Goal: Task Accomplishment & Management: Manage account settings

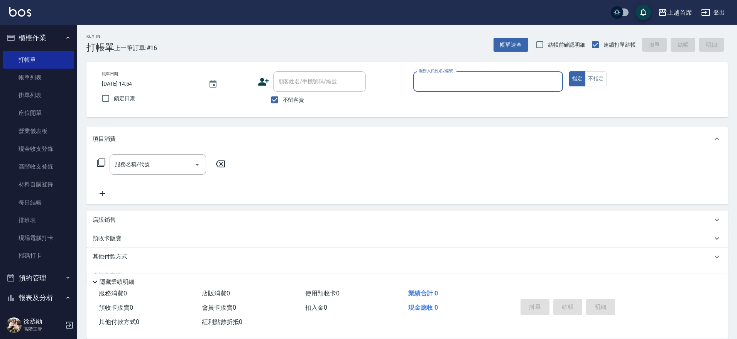
click at [383, 260] on div "項目消費 服務名稱/代號 服務名稱/代號 店販銷售 服務人員姓名/編號 服務人員姓名/編號 商品代號/名稱 商品代號/名稱 預收卡販賣 卡券名稱/代號 卡券名…" at bounding box center [407, 206] width 642 height 158
click at [318, 157] on div "服務名稱/代號 服務名稱/代號" at bounding box center [407, 177] width 642 height 53
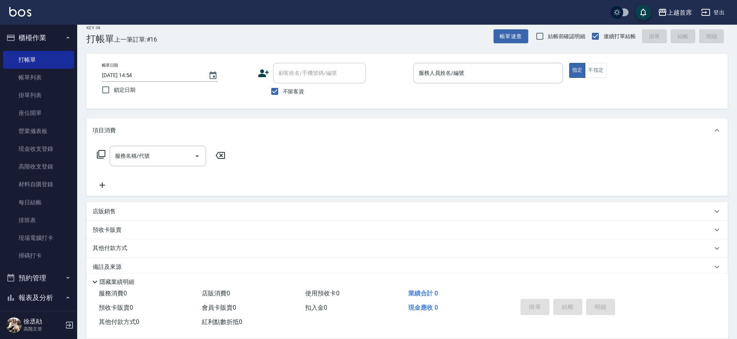
scroll to position [20, 0]
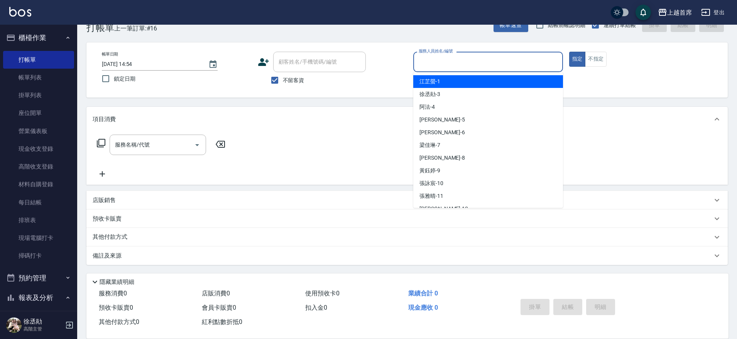
drag, startPoint x: 457, startPoint y: 68, endPoint x: 475, endPoint y: 68, distance: 17.4
click at [458, 68] on input "服務人員姓名/編號" at bounding box center [488, 62] width 143 height 14
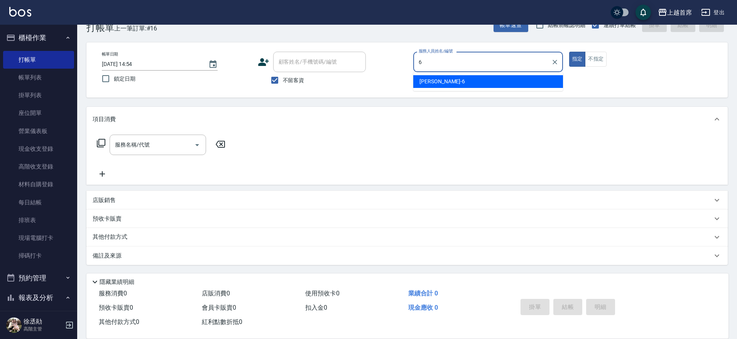
type input "Aki-6"
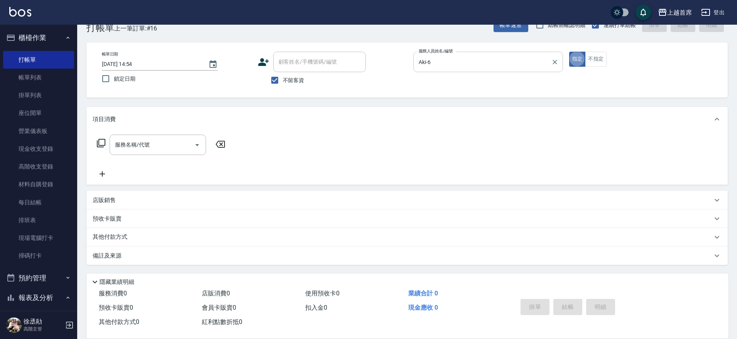
type button "true"
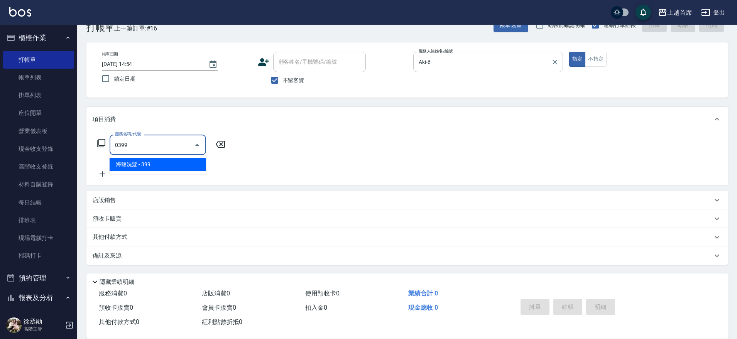
type input "海鹽洗髮(0399)"
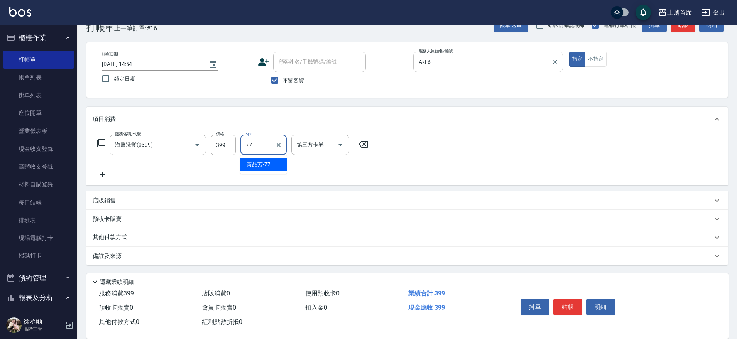
type input "[PERSON_NAME]-77"
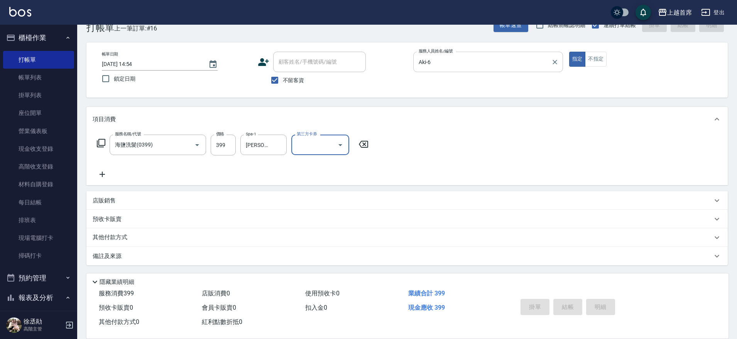
type input "[DATE] 16:45"
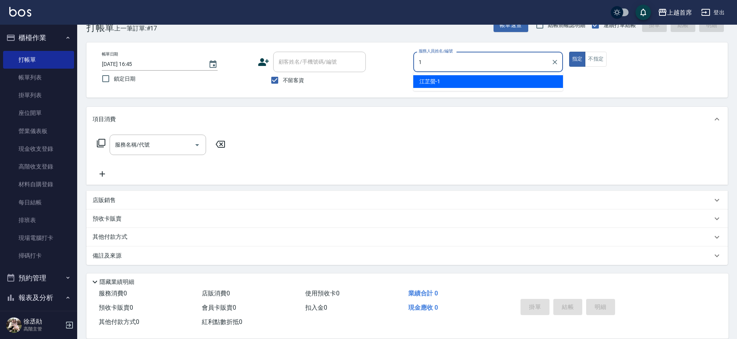
type input "[PERSON_NAME]-1"
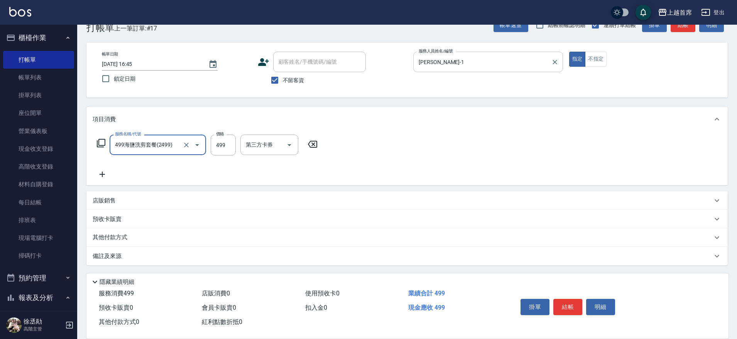
type input "499海鹽洗剪套餐(2499)"
type input "500"
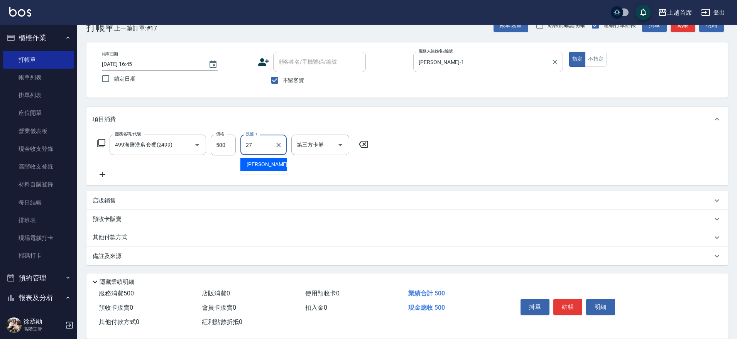
type input "[PERSON_NAME]-27"
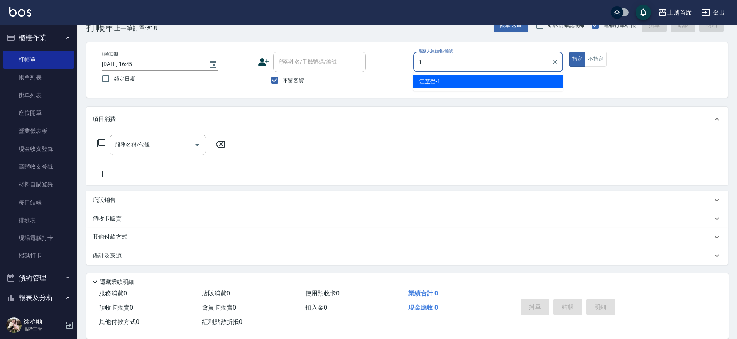
type input "[PERSON_NAME]-1"
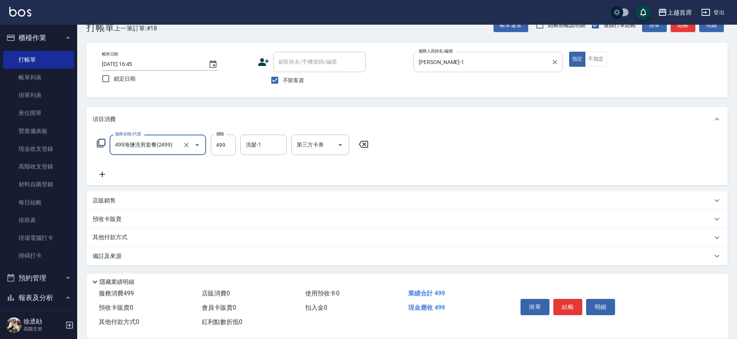
type input "499海鹽洗剪套餐(2499)"
type input "500"
type input "[PERSON_NAME]-16"
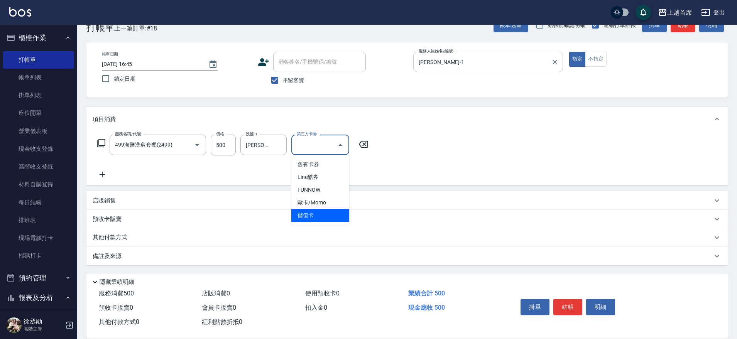
type input "儲值卡"
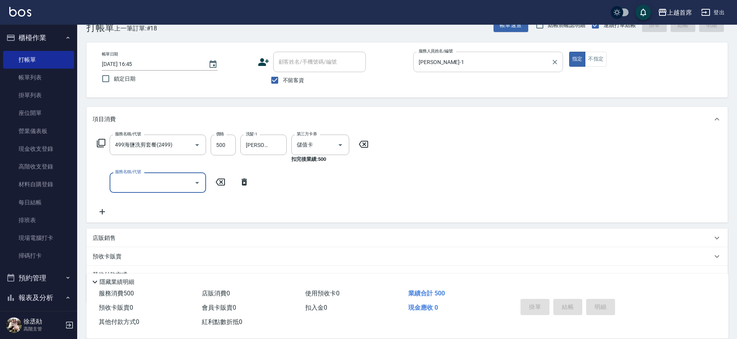
type input "[DATE] 16:46"
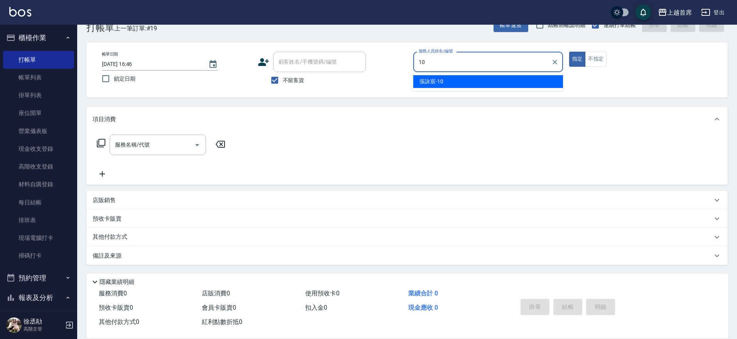
type input "[PERSON_NAME]-10"
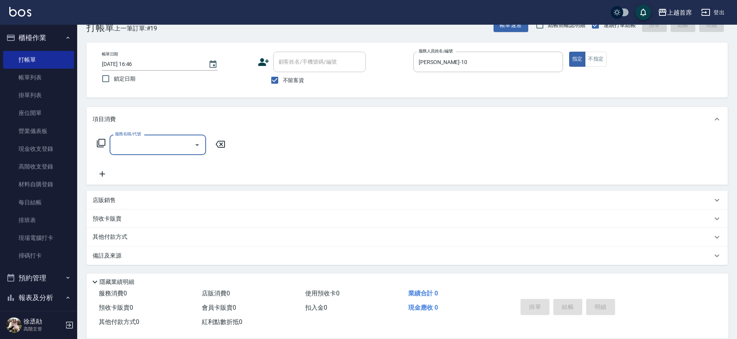
click at [102, 142] on icon at bounding box center [101, 143] width 9 height 9
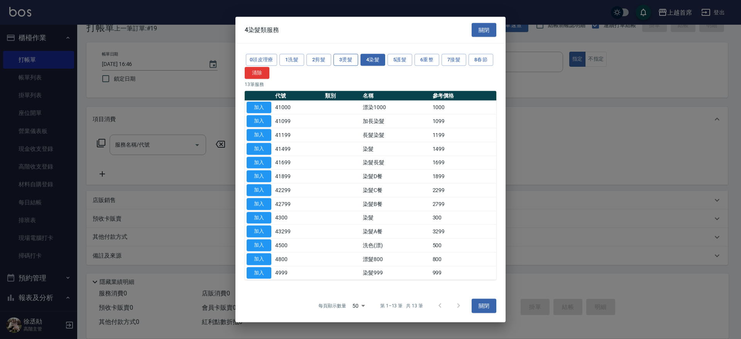
click at [346, 63] on button "3燙髮" at bounding box center [346, 60] width 25 height 12
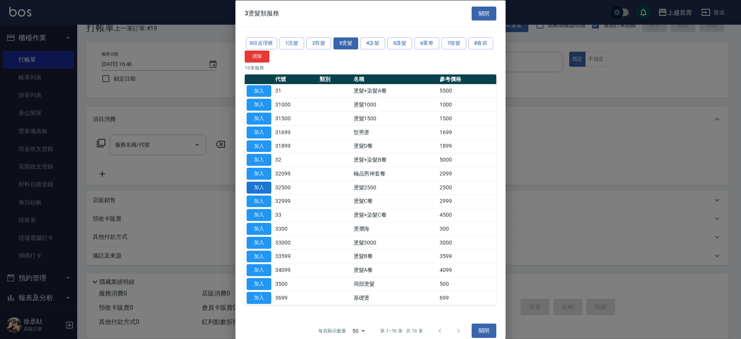
click at [267, 190] on button "加入" at bounding box center [259, 187] width 25 height 12
type input "燙髮2500(32500)"
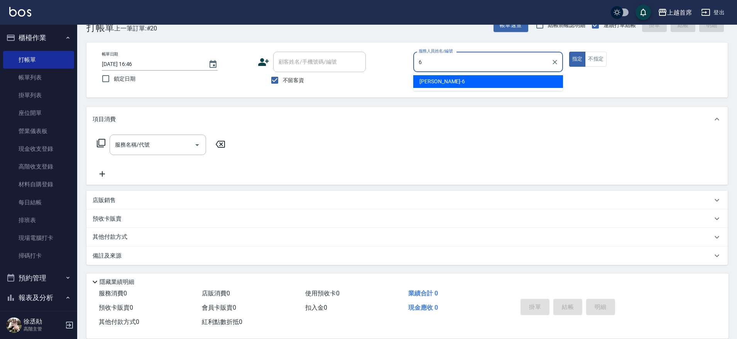
type input "Aki-6"
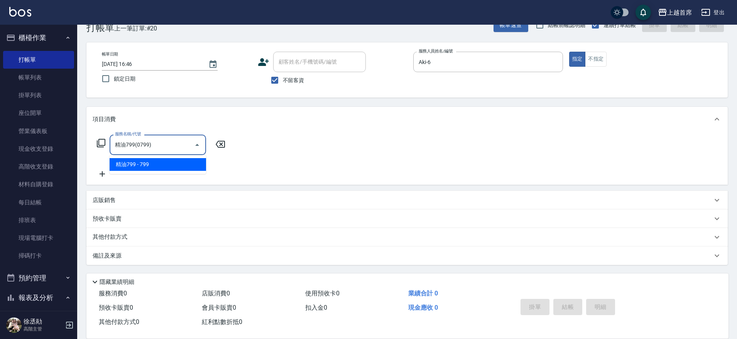
type input "精油799(0799)"
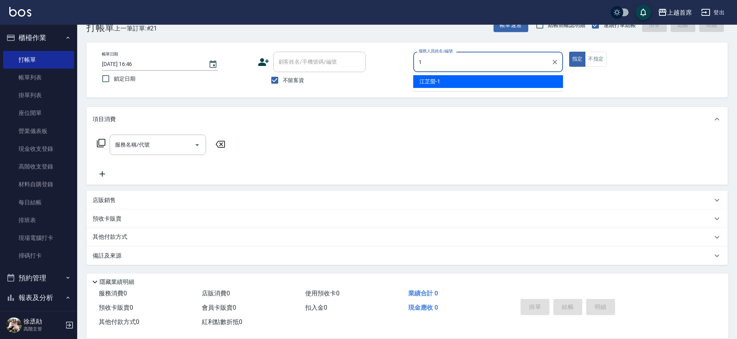
type input "[PERSON_NAME]-1"
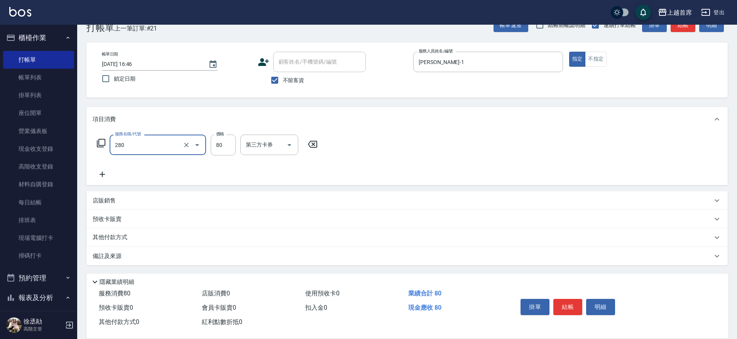
type input "剪瀏海(280)"
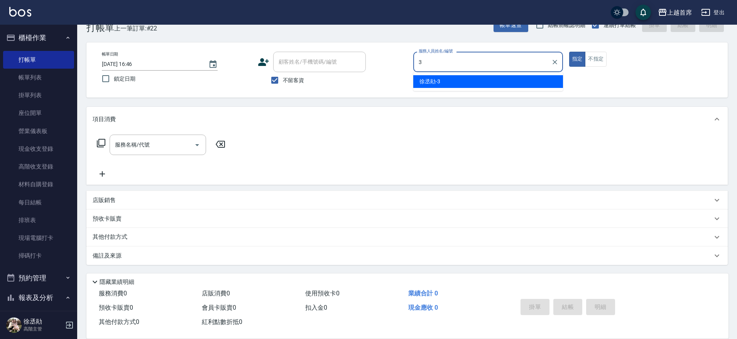
type input "[PERSON_NAME]-3"
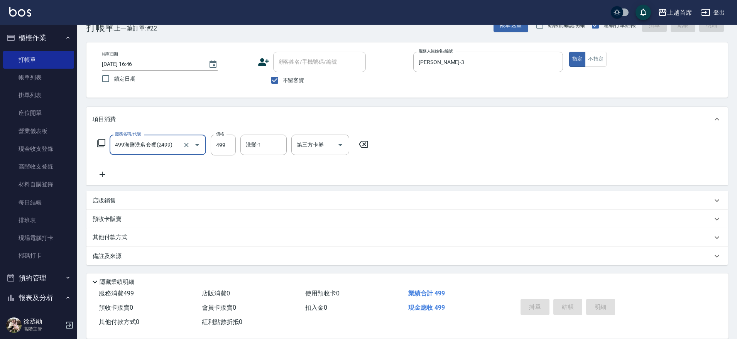
type input "499海鹽洗剪套餐(2499)"
type input "[DATE] 16:47"
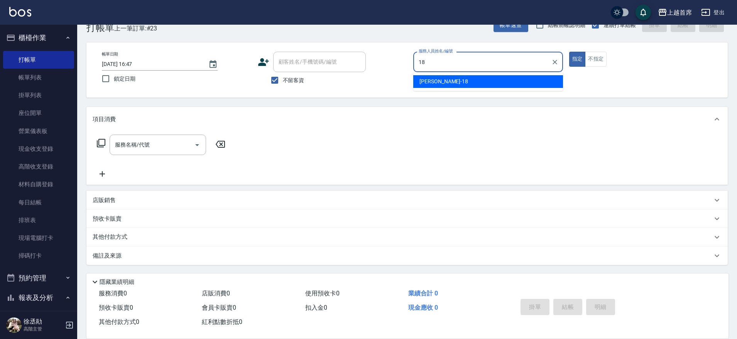
type input "Linda-18"
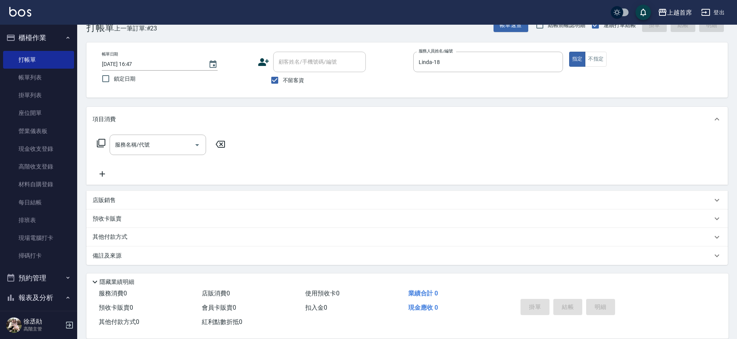
click at [105, 142] on icon at bounding box center [101, 143] width 8 height 8
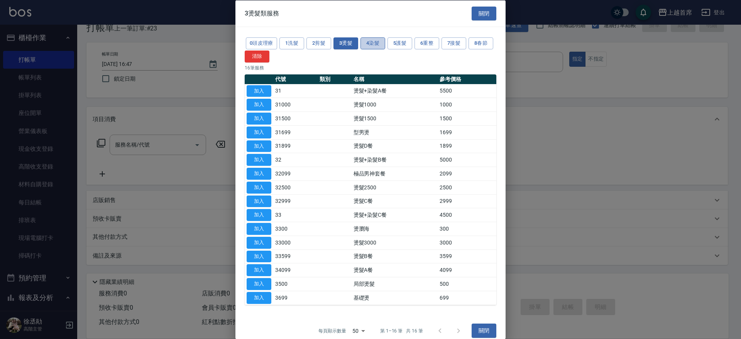
click at [373, 45] on button "4染髮" at bounding box center [373, 43] width 25 height 12
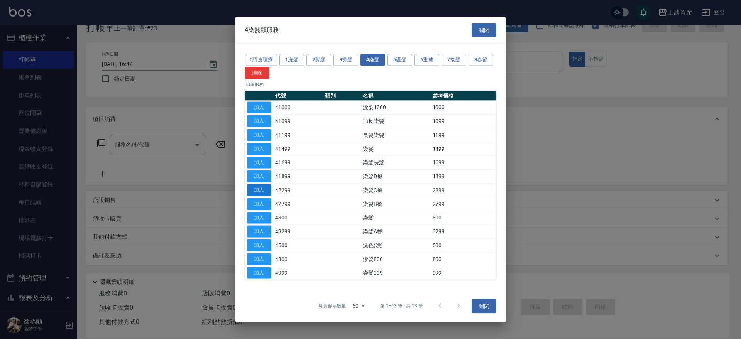
click at [264, 189] on button "加入" at bounding box center [259, 191] width 25 height 12
type input "染髮C餐(42299)"
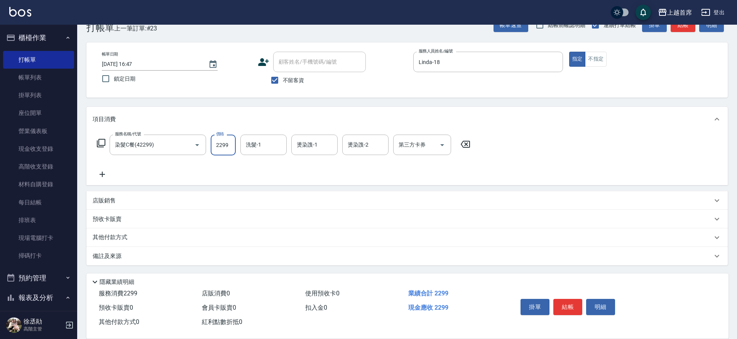
click at [215, 146] on input "2299" at bounding box center [223, 145] width 25 height 21
type input "2099"
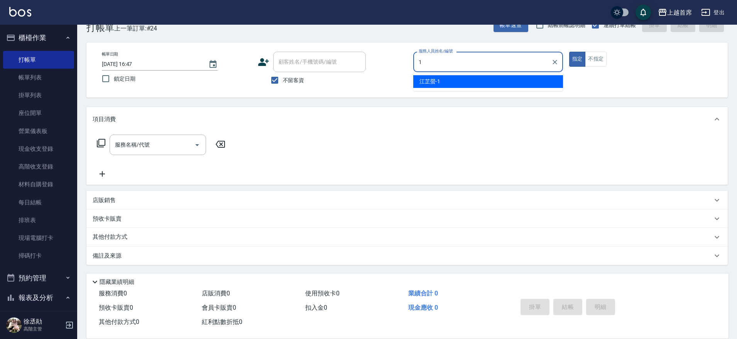
type input "[PERSON_NAME]-1"
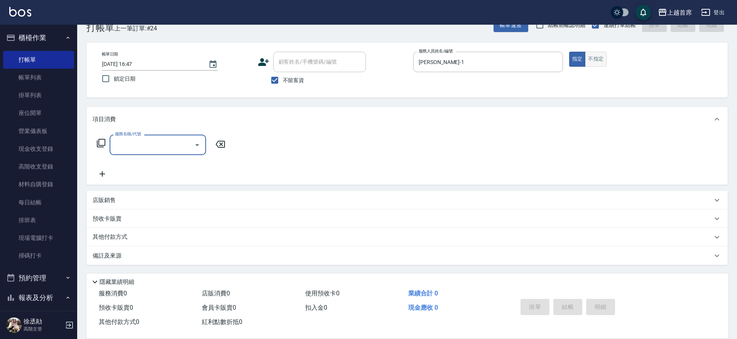
click at [589, 64] on button "不指定" at bounding box center [596, 59] width 22 height 15
type button "false"
click at [103, 142] on icon at bounding box center [101, 143] width 9 height 9
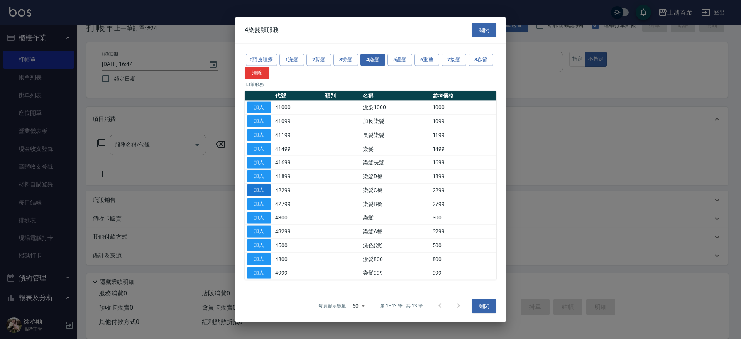
click at [261, 191] on button "加入" at bounding box center [259, 191] width 25 height 12
type input "染髮C餐(42299)"
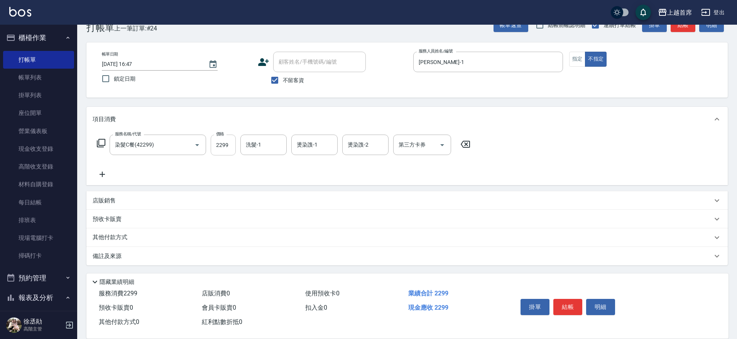
click at [227, 142] on input "2299" at bounding box center [223, 145] width 25 height 21
type input "2500"
type input "[PERSON_NAME]-16"
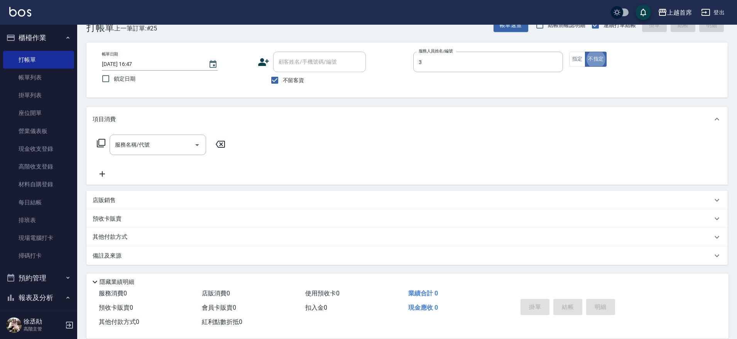
type input "[PERSON_NAME]-3"
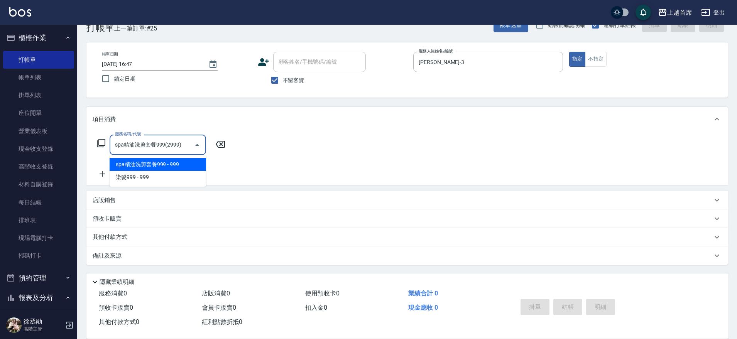
type input "spa精油洗剪套餐999(2999)"
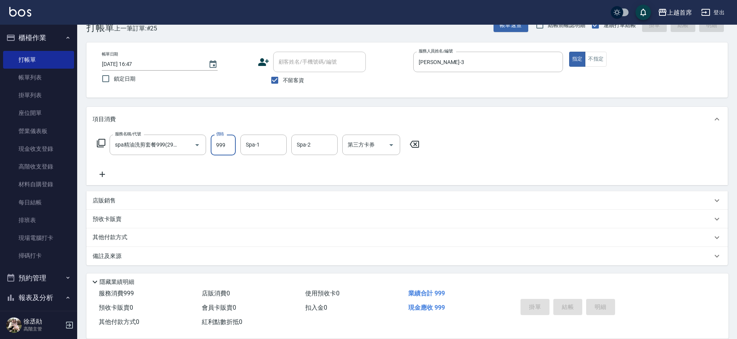
type input "[DATE] 16:48"
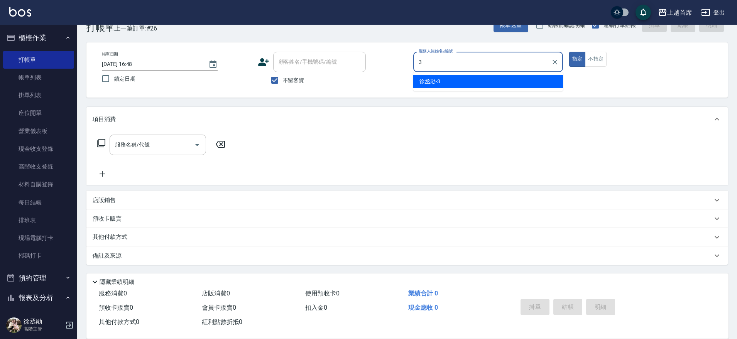
type input "[PERSON_NAME]-3"
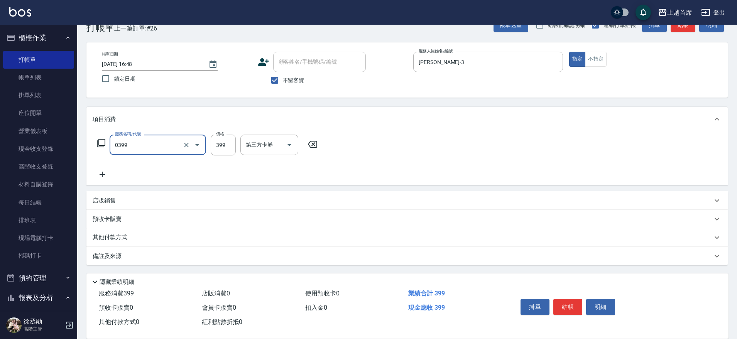
type input "海鹽洗髮(0399)"
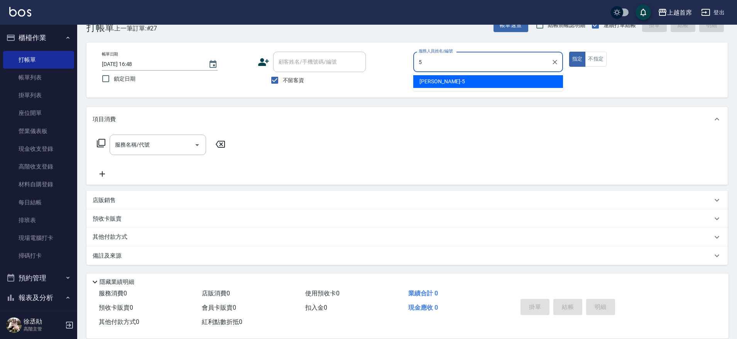
type input "[PERSON_NAME]-5"
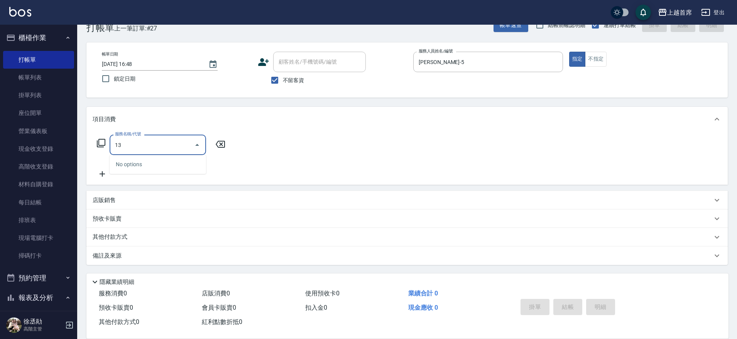
type input "1"
type input "3"
click at [106, 143] on div "服務名稱/代號 服務名稱/代號" at bounding box center [161, 145] width 137 height 20
click at [101, 143] on icon at bounding box center [101, 143] width 9 height 9
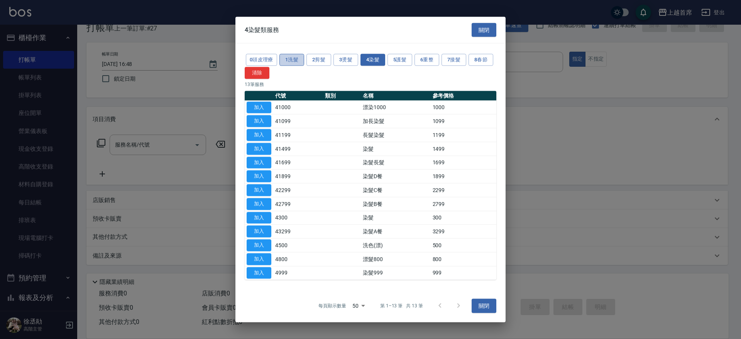
click at [297, 58] on button "1洗髮" at bounding box center [291, 60] width 25 height 12
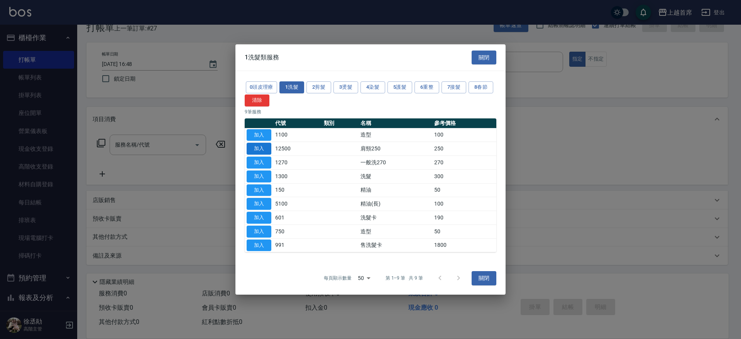
click at [265, 144] on button "加入" at bounding box center [259, 149] width 25 height 12
type input "肩頸250(12500)"
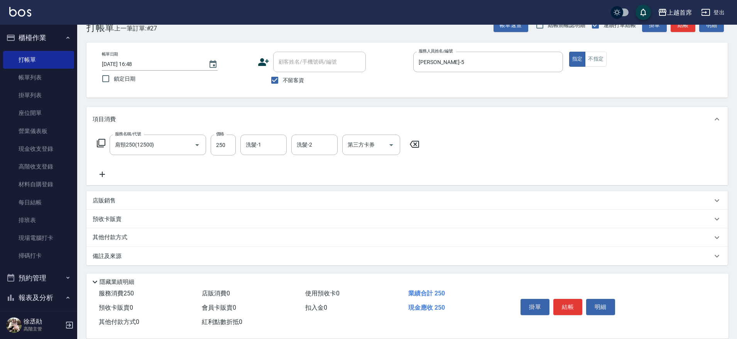
click at [415, 143] on icon at bounding box center [414, 144] width 19 height 9
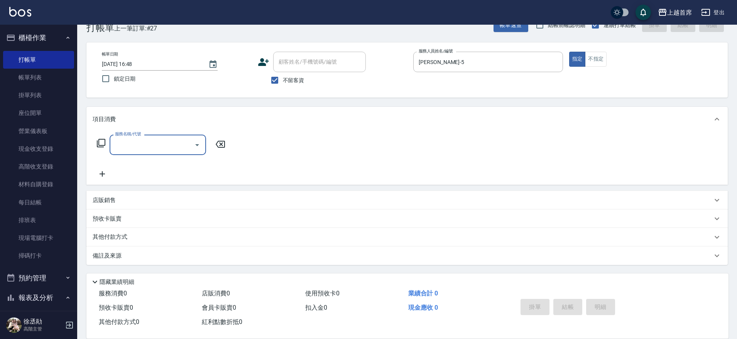
click at [101, 141] on icon at bounding box center [101, 143] width 9 height 9
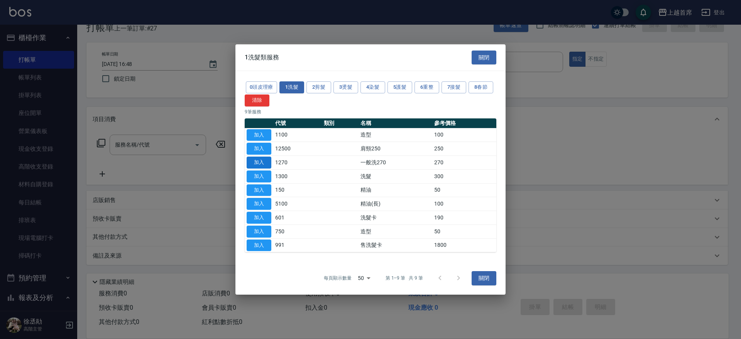
click at [261, 162] on button "加入" at bounding box center [259, 163] width 25 height 12
type input "一般洗270(1270)"
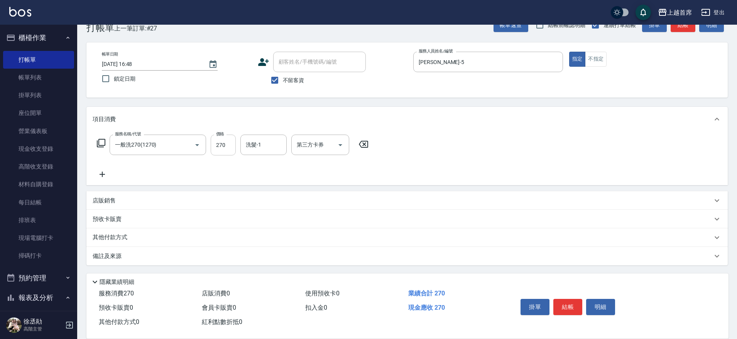
click at [222, 151] on input "270" at bounding box center [223, 145] width 25 height 21
type input "300"
type input "[PERSON_NAME]-27"
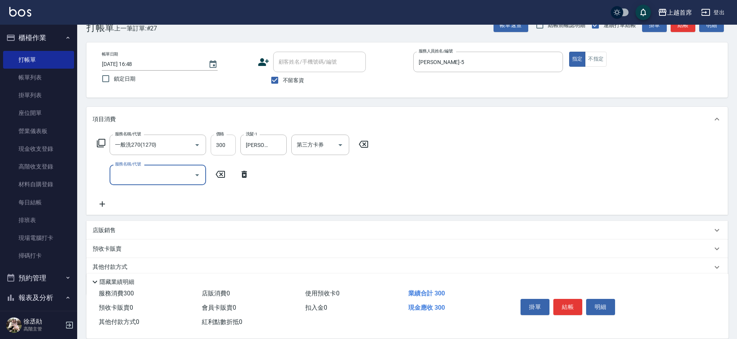
type input "0"
type input "造型(750)"
type input "150"
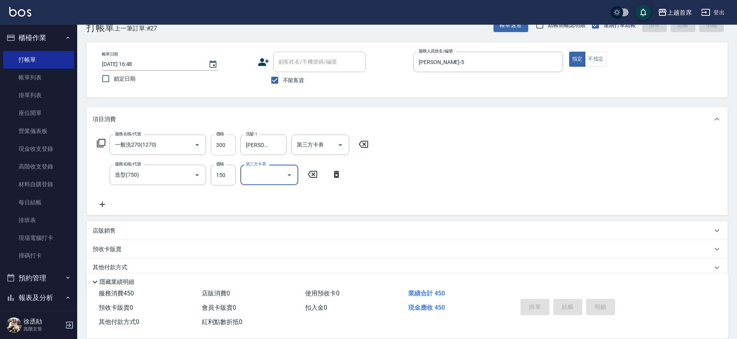
type input "[DATE] 16:58"
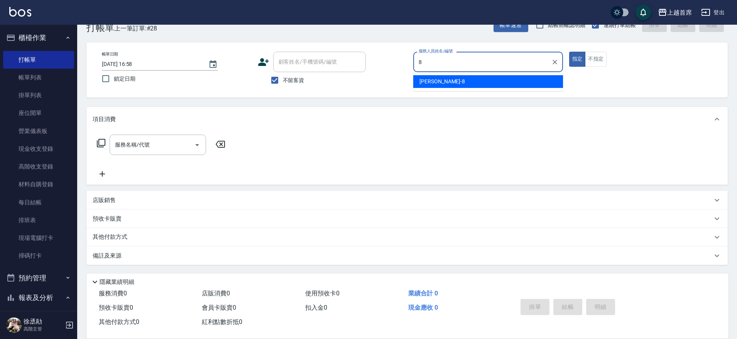
type input "[PERSON_NAME]好-8"
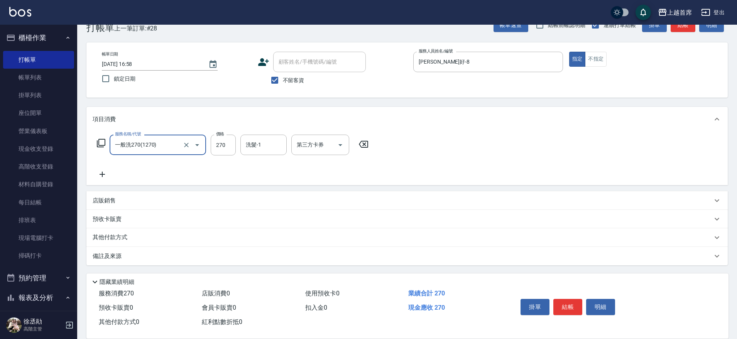
type input "一般洗270(1270)"
type input "300"
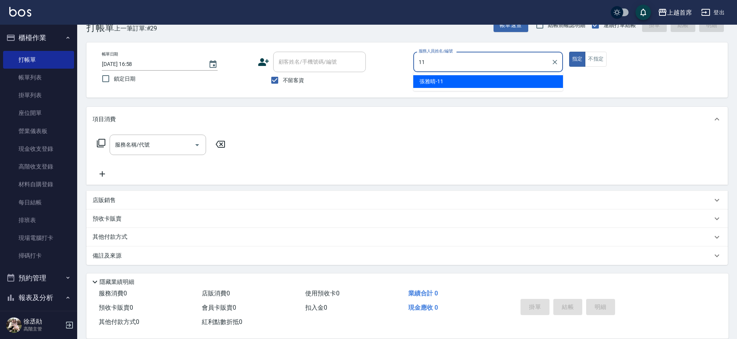
type input "[PERSON_NAME]-11"
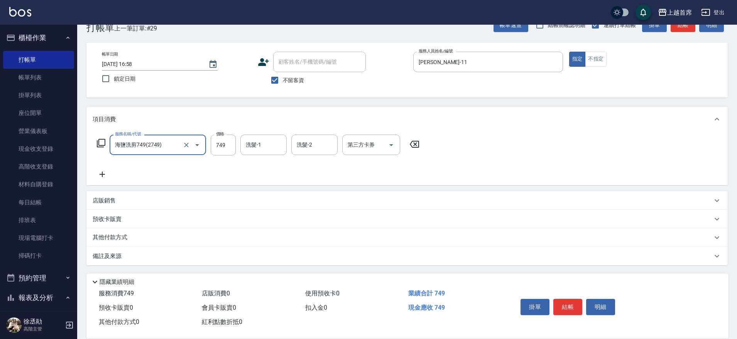
type input "海鹽洗剪749(2749)"
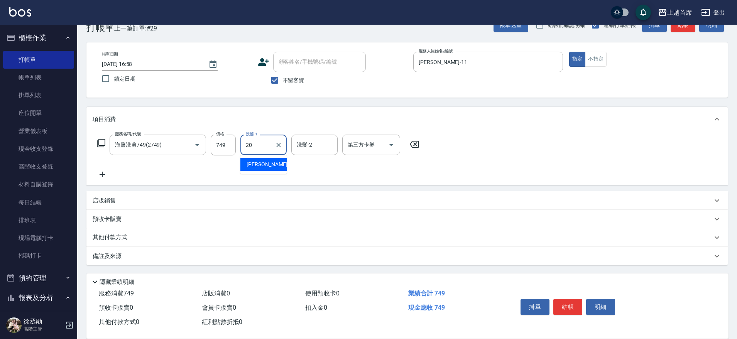
type input "[PERSON_NAME]-20"
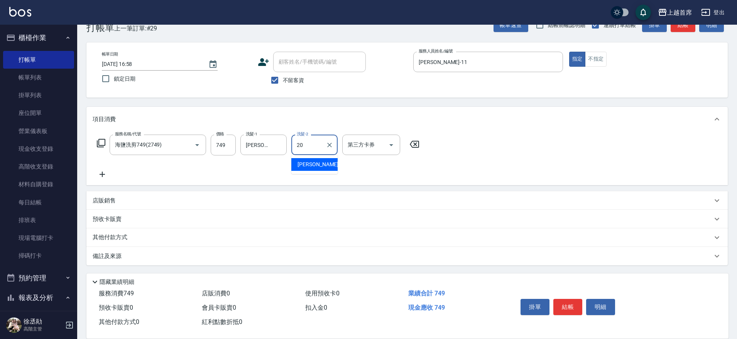
type input "[PERSON_NAME]-20"
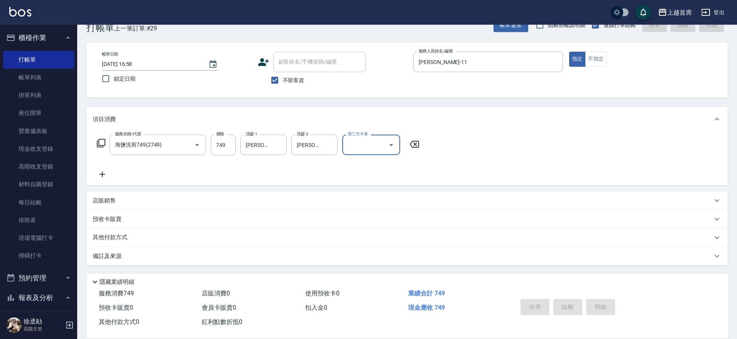
type input "[DATE] 16:59"
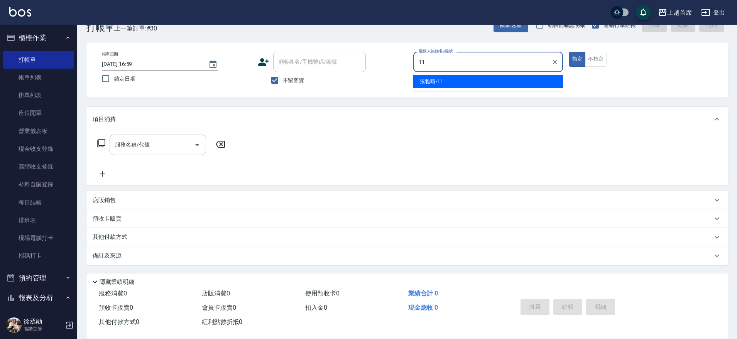
type input "[PERSON_NAME]-11"
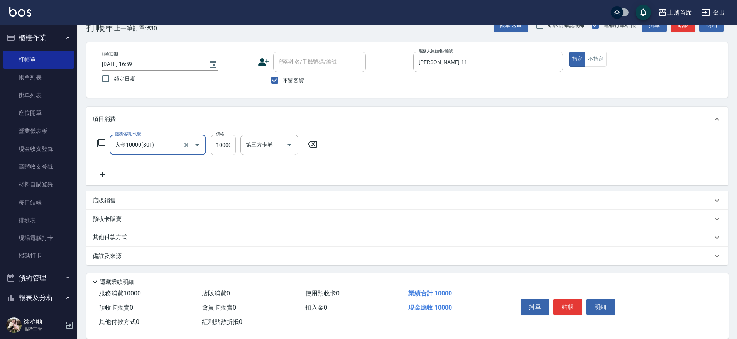
type input "入金10000(801)"
click at [230, 155] on input "10000" at bounding box center [223, 145] width 25 height 21
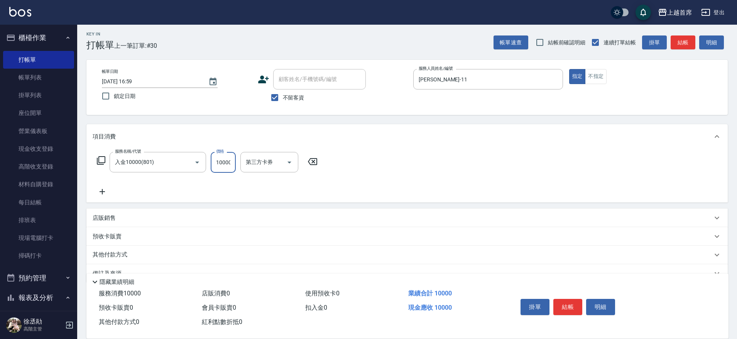
scroll to position [0, 0]
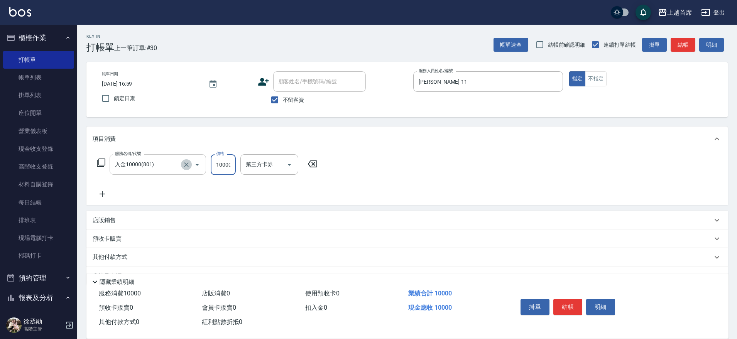
click at [188, 167] on icon "Clear" at bounding box center [187, 165] width 8 height 8
type input "不指定洗剪350(2350)"
type input "[PERSON_NAME]-20"
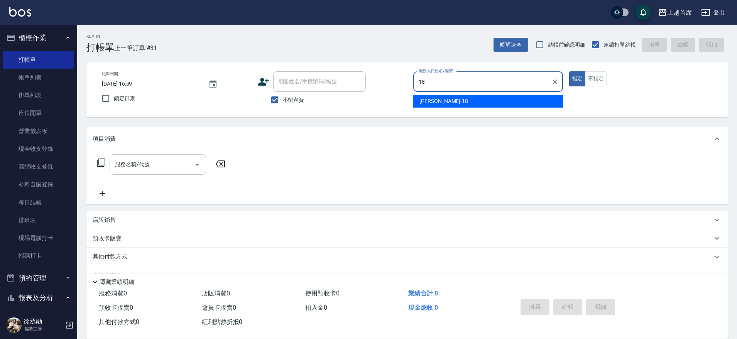
type input "Linda-18"
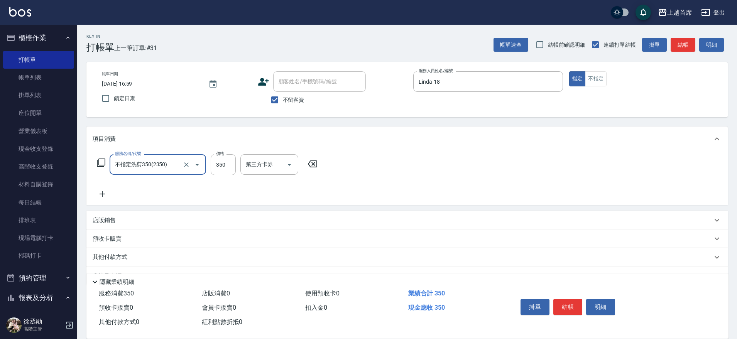
type input "不指定洗剪350(2350)"
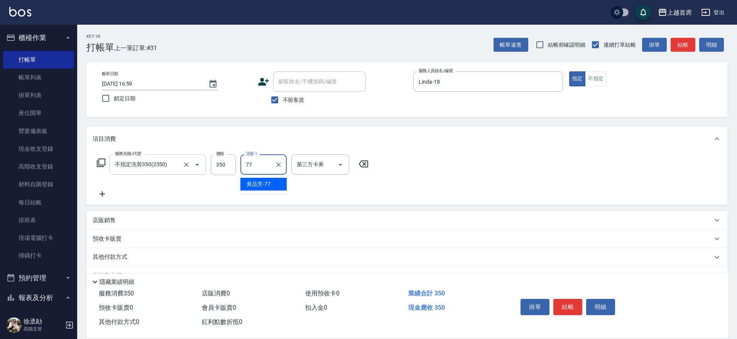
type input "[PERSON_NAME]-77"
click at [597, 75] on button "不指定" at bounding box center [596, 78] width 22 height 15
click at [564, 306] on button "結帳" at bounding box center [568, 307] width 29 height 16
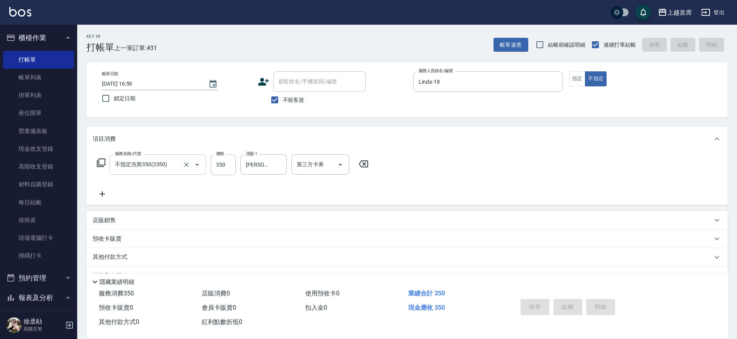
type input "[DATE] 17:00"
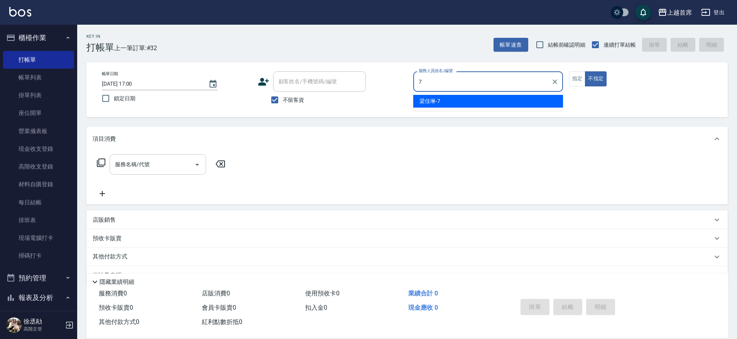
type input "[PERSON_NAME]-7"
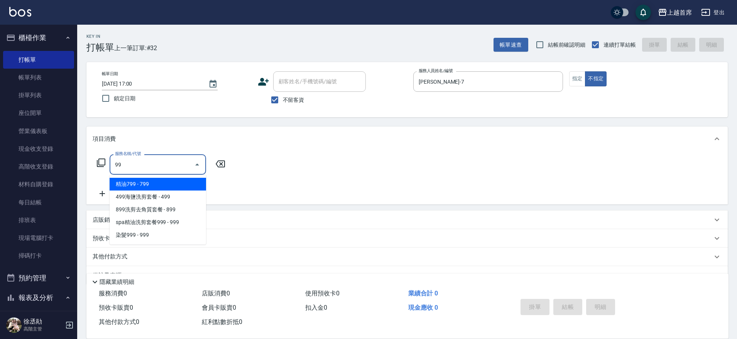
type input "9"
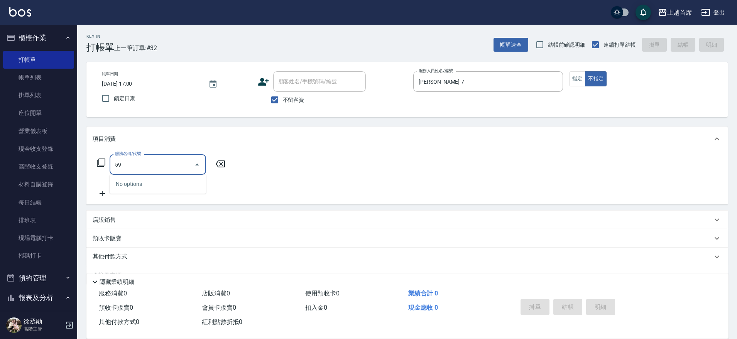
type input "5"
type input "[PERSON_NAME]spa(0599)"
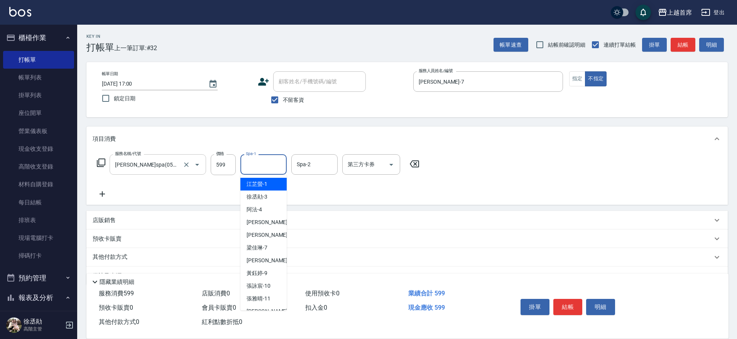
click at [254, 160] on input "Spa-1" at bounding box center [263, 165] width 39 height 14
type input "9"
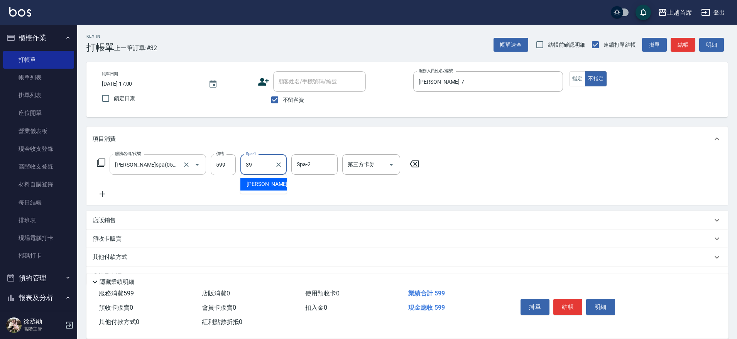
type input "[PERSON_NAME]-39"
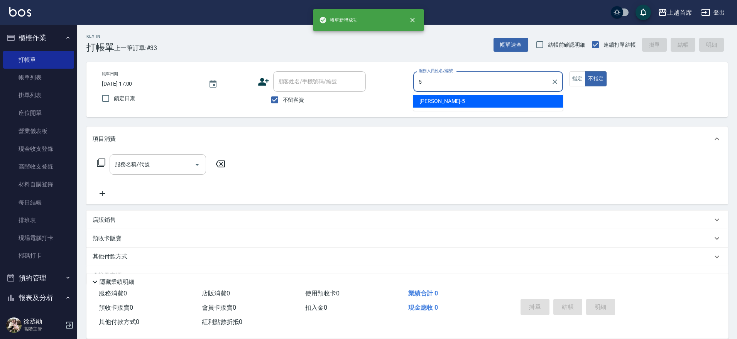
type input "[PERSON_NAME]-5"
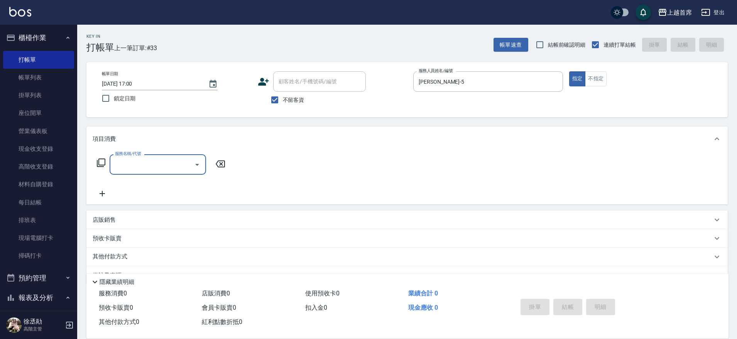
click at [104, 159] on icon at bounding box center [101, 163] width 8 height 8
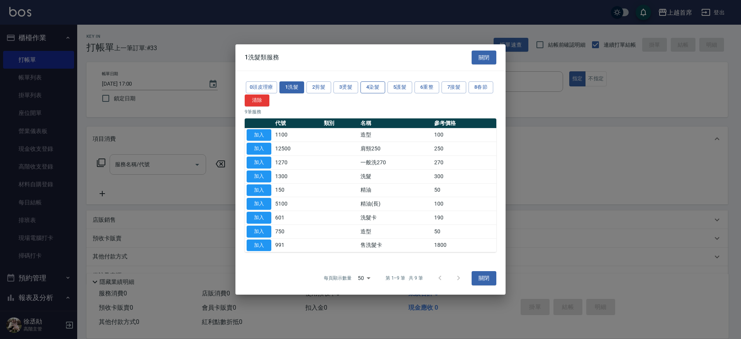
click at [374, 90] on button "4染髮" at bounding box center [373, 87] width 25 height 12
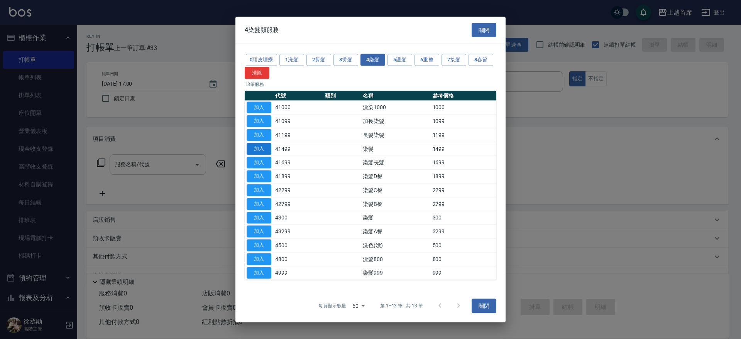
click at [258, 149] on button "加入" at bounding box center [259, 149] width 25 height 12
type input "染髮(41499)"
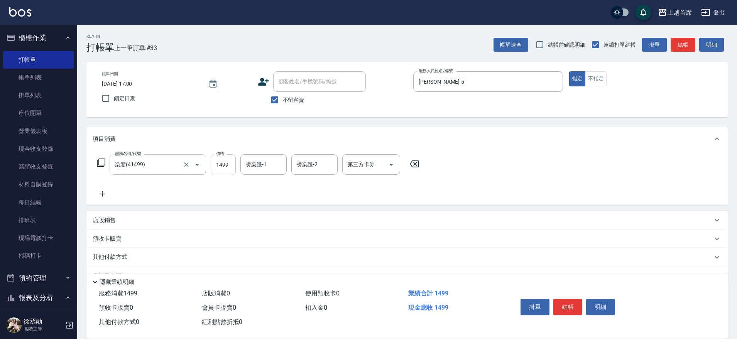
click at [226, 163] on input "1499" at bounding box center [223, 164] width 25 height 21
type input "1399"
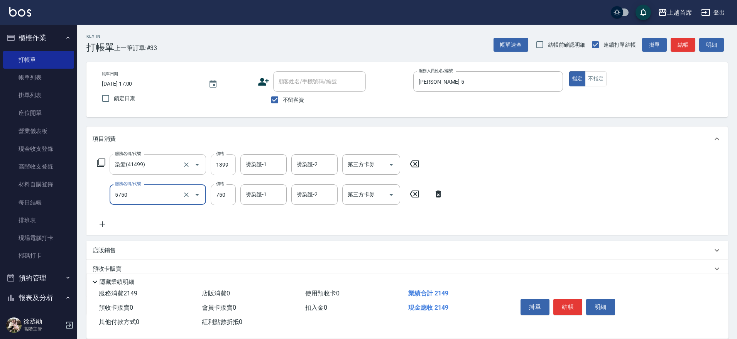
type input "乳清蛋白(5750)"
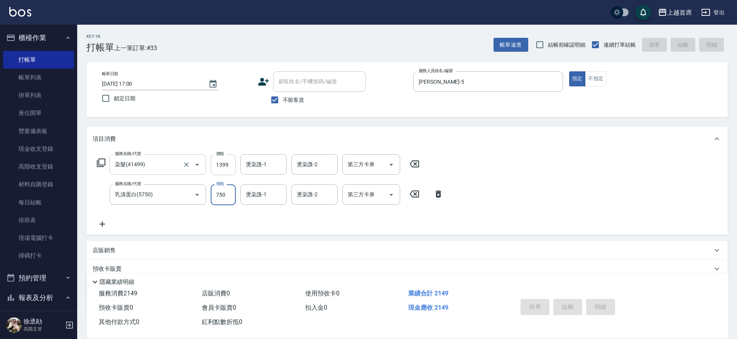
type input "[DATE] 17:01"
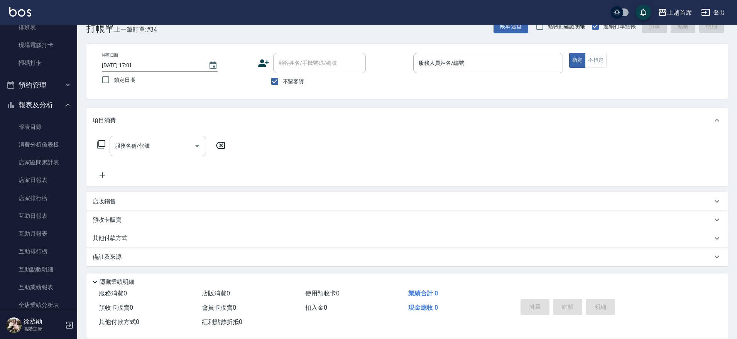
scroll to position [20, 0]
click at [342, 332] on div "服務消費 0 店販消費 0 使用預收卡 0 業績合計 0 預收卡販賣 0 會員卡販賣 0 扣入金 0 現金應收 0 其他付款方式 0 紅利點數折抵 0 掛單 …" at bounding box center [407, 313] width 642 height 52
click at [0, 132] on nav "櫃檯作業 打帳單 帳單列表 掛單列表 座位開單 營業儀表板 現金收支登錄 高階收支登錄 材料自購登錄 每日結帳 排班表 現場電腦打卡 掃碼打卡 預約管理 預約…" at bounding box center [38, 168] width 77 height 286
drag, startPoint x: 53, startPoint y: 123, endPoint x: 486, endPoint y: 132, distance: 433.2
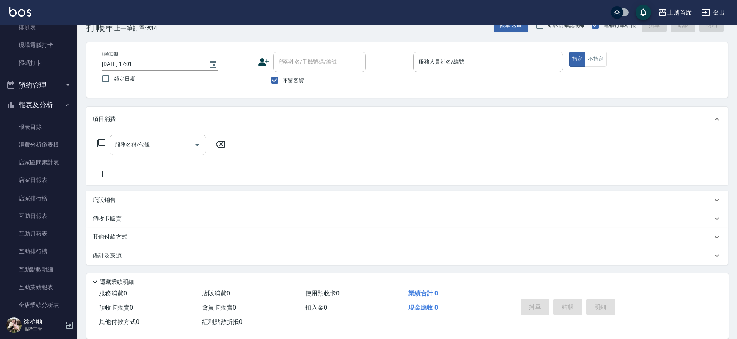
click at [486, 132] on div "項目消費 服務名稱/代號 服務名稱/代號" at bounding box center [407, 146] width 642 height 78
click at [486, 132] on div "服務名稱/代號 服務名稱/代號" at bounding box center [407, 158] width 642 height 53
click at [313, 139] on div "服務名稱/代號 服務名稱/代號" at bounding box center [407, 158] width 642 height 53
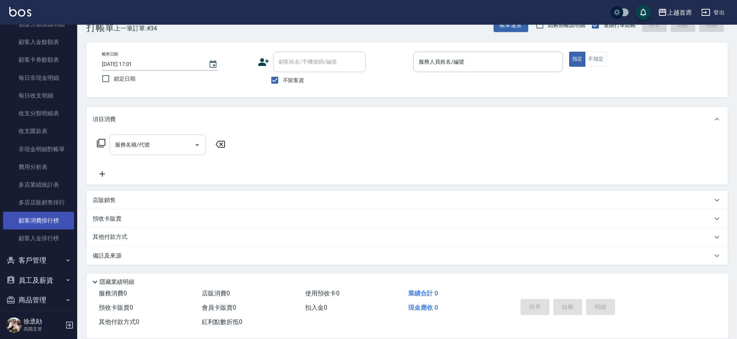
scroll to position [862, 0]
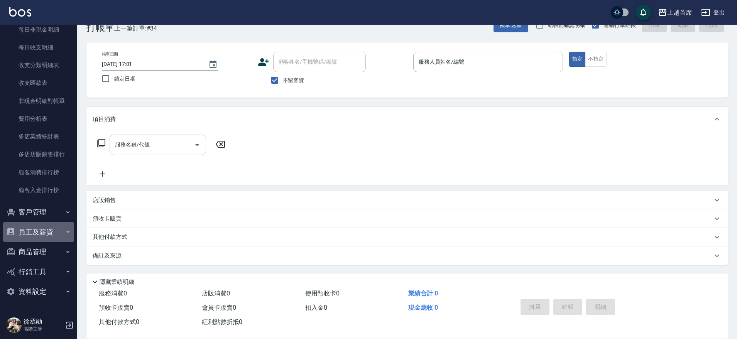
click at [40, 232] on button "員工及薪資" at bounding box center [38, 232] width 71 height 20
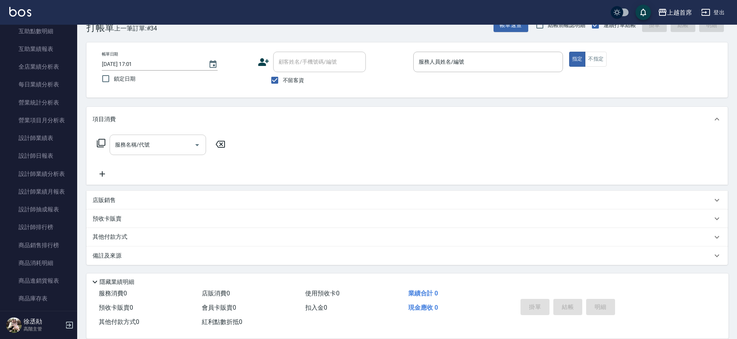
scroll to position [383, 0]
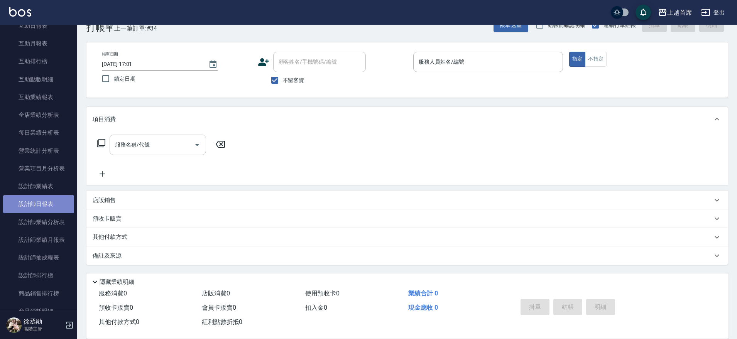
click at [38, 206] on link "設計師日報表" at bounding box center [38, 204] width 71 height 18
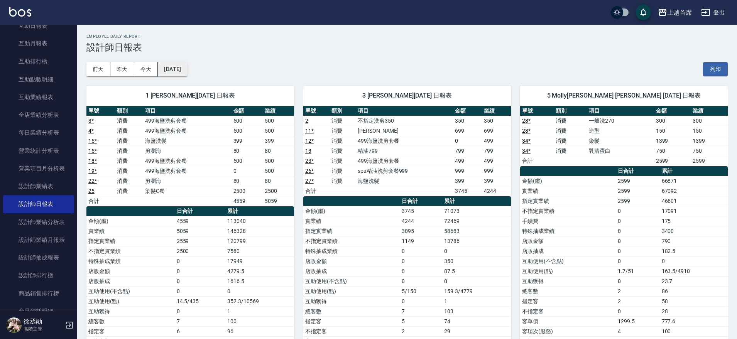
click at [168, 69] on button "[DATE]" at bounding box center [172, 69] width 29 height 14
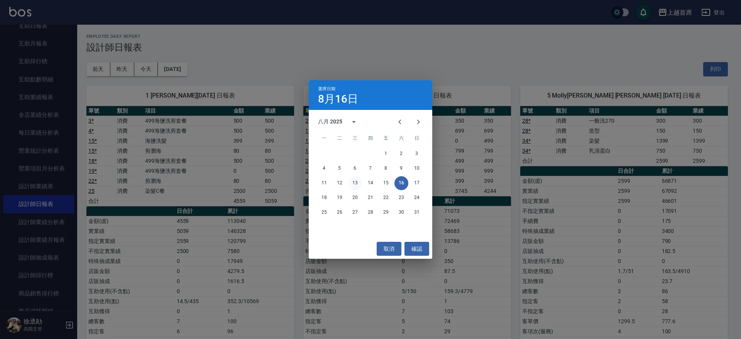
click at [359, 179] on button "13" at bounding box center [355, 183] width 14 height 14
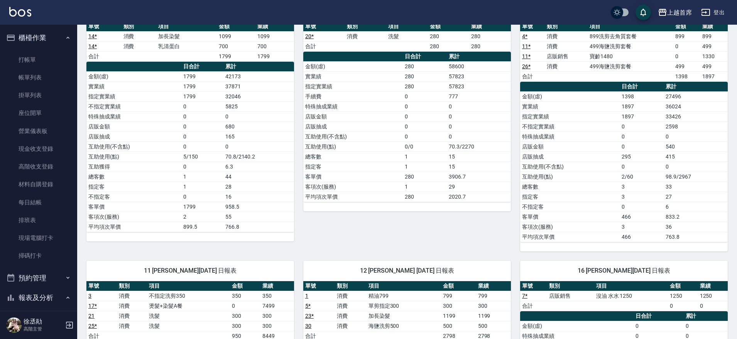
scroll to position [531, 0]
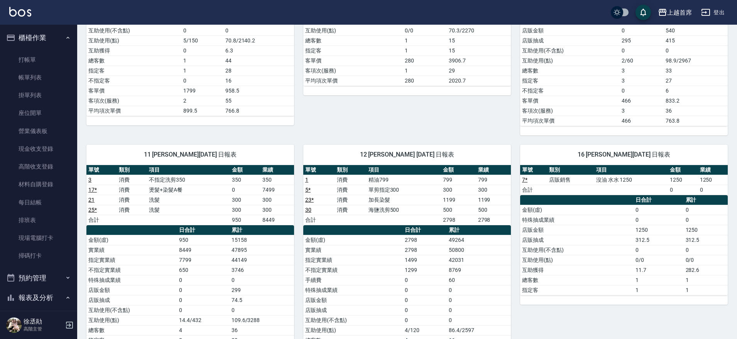
click at [89, 208] on link "25 *" at bounding box center [92, 210] width 8 height 6
click at [94, 198] on link "21" at bounding box center [91, 200] width 6 height 6
click at [51, 39] on button "櫃檯作業" at bounding box center [38, 38] width 71 height 20
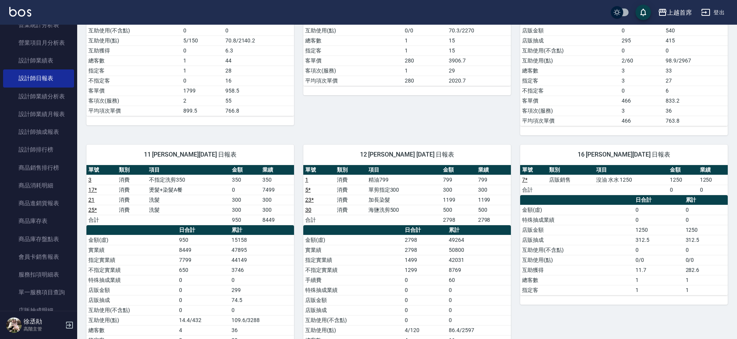
scroll to position [287, 0]
click at [37, 139] on link "設計師抽成報表" at bounding box center [38, 134] width 71 height 18
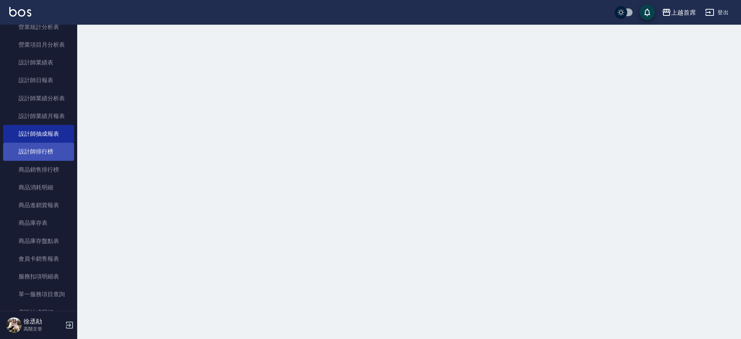
click at [37, 149] on link "設計師排行榜" at bounding box center [38, 152] width 71 height 18
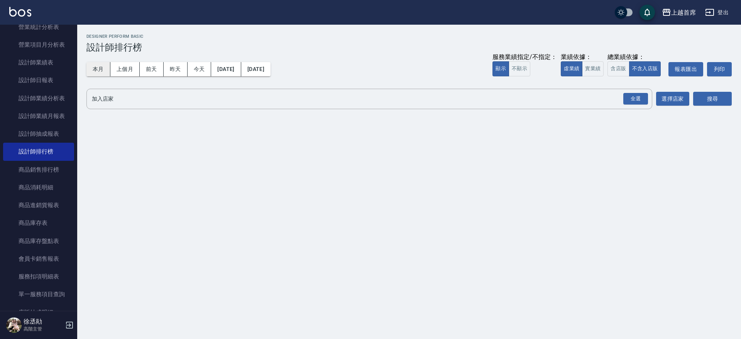
click at [96, 71] on button "本月" at bounding box center [98, 69] width 24 height 14
click at [590, 66] on button "實業績" at bounding box center [593, 68] width 22 height 15
click at [637, 103] on div "全選" at bounding box center [635, 99] width 25 height 12
click at [703, 101] on button "搜尋" at bounding box center [712, 99] width 39 height 14
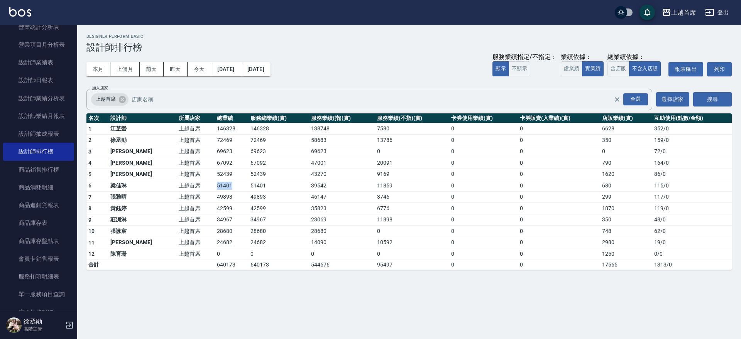
drag, startPoint x: 183, startPoint y: 189, endPoint x: 220, endPoint y: 178, distance: 38.1
click at [227, 186] on tr "6 [PERSON_NAME]首席 51401 51401 39542 11859 0 0 680 115 / 0" at bounding box center [408, 186] width 645 height 12
click at [200, 70] on button "今天" at bounding box center [200, 69] width 24 height 14
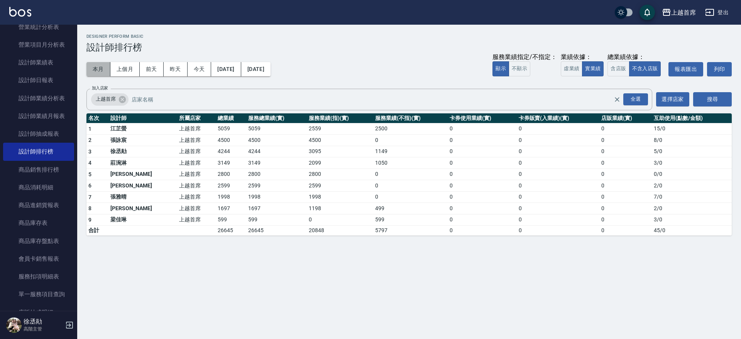
click at [107, 71] on button "本月" at bounding box center [98, 69] width 24 height 14
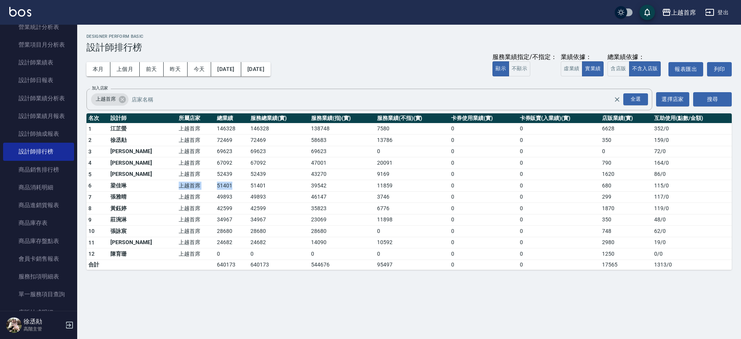
drag, startPoint x: 135, startPoint y: 181, endPoint x: 225, endPoint y: 185, distance: 89.6
click at [225, 185] on tr "6 [PERSON_NAME]首席 51401 51401 39542 11859 0 0 680 115 / 0" at bounding box center [408, 186] width 645 height 12
click at [225, 185] on td "51401" at bounding box center [232, 186] width 34 height 12
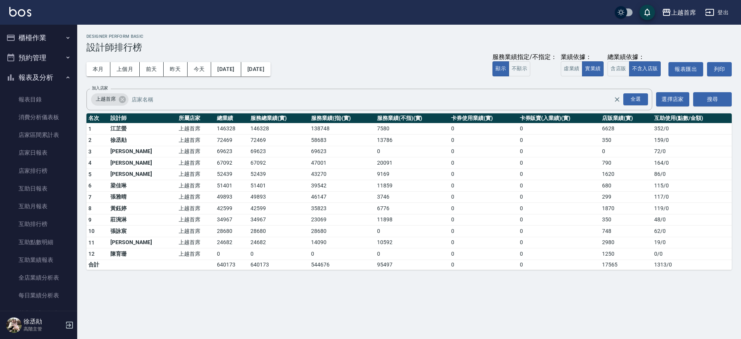
click at [51, 38] on button "櫃檯作業" at bounding box center [38, 38] width 71 height 20
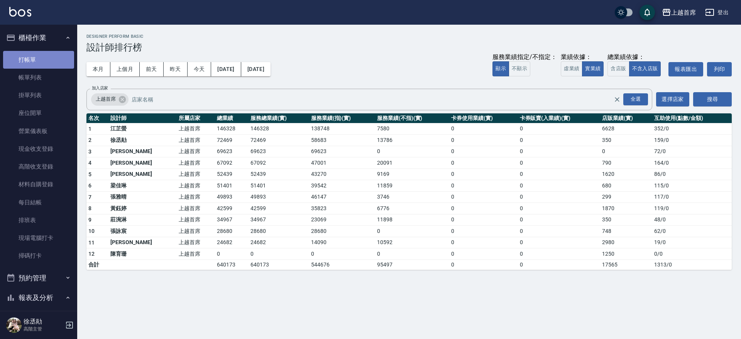
click at [46, 58] on link "打帳單" at bounding box center [38, 60] width 71 height 18
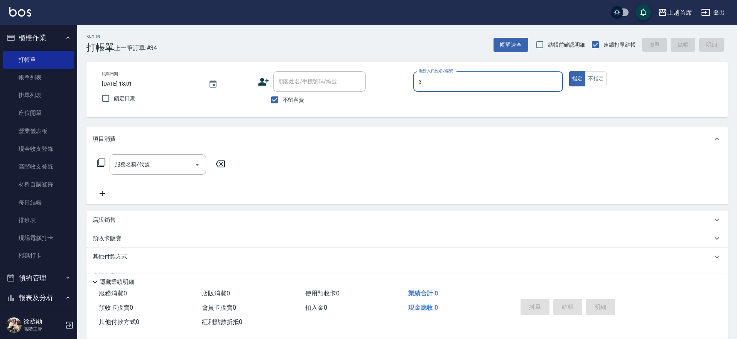
type input "[PERSON_NAME]-3"
type button "true"
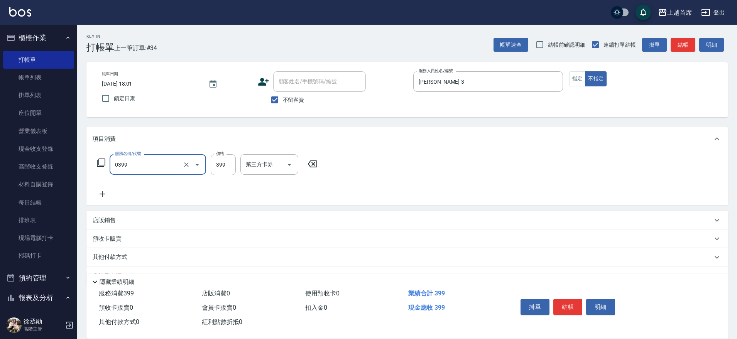
type input "海鹽洗髮(0399)"
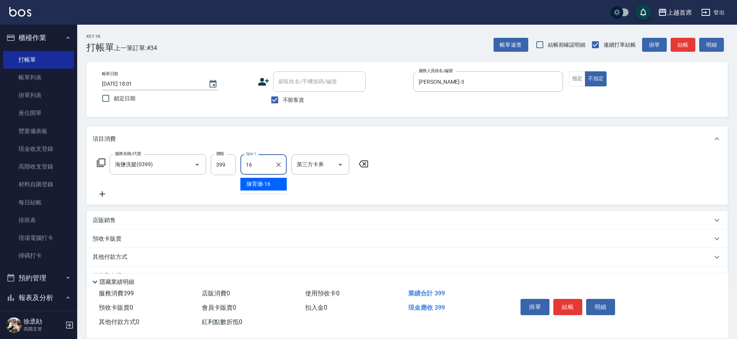
type input "[PERSON_NAME]-16"
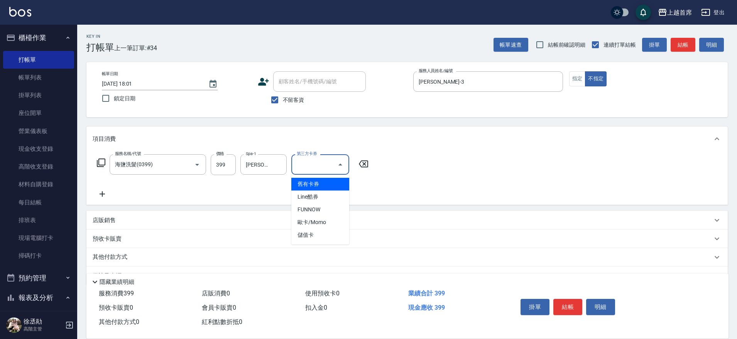
type input "舊有卡券"
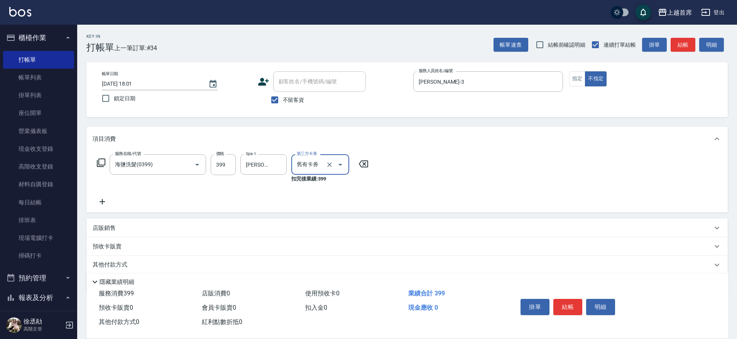
click at [335, 165] on button "Open" at bounding box center [340, 165] width 12 height 12
drag, startPoint x: 335, startPoint y: 165, endPoint x: 329, endPoint y: 166, distance: 5.8
click at [329, 166] on div at bounding box center [335, 164] width 22 height 20
click at [328, 166] on icon "Clear" at bounding box center [329, 165] width 5 height 5
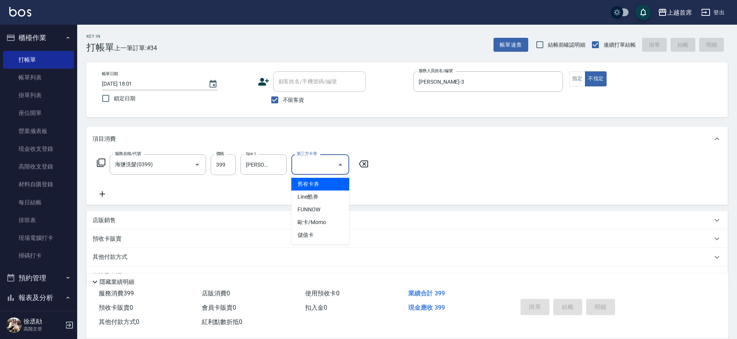
type input "[DATE] 18:03"
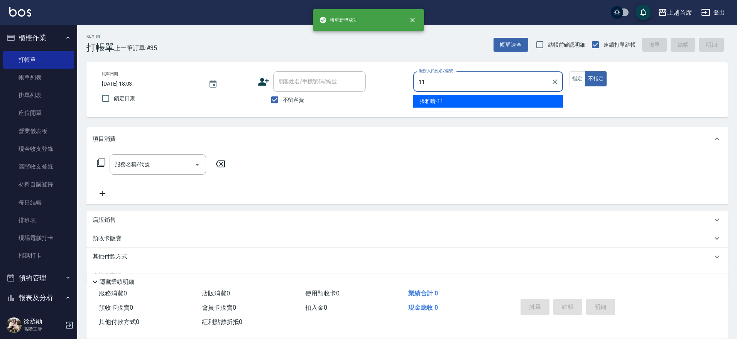
type input "11"
type button "false"
type input "[PERSON_NAME]-11"
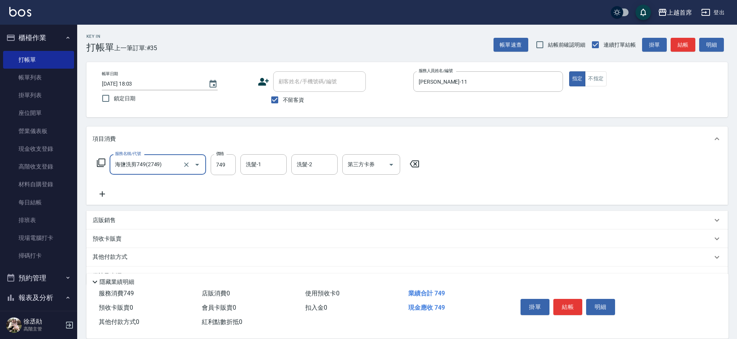
type input "海鹽洗剪749(2749)"
type input "[PERSON_NAME]-20"
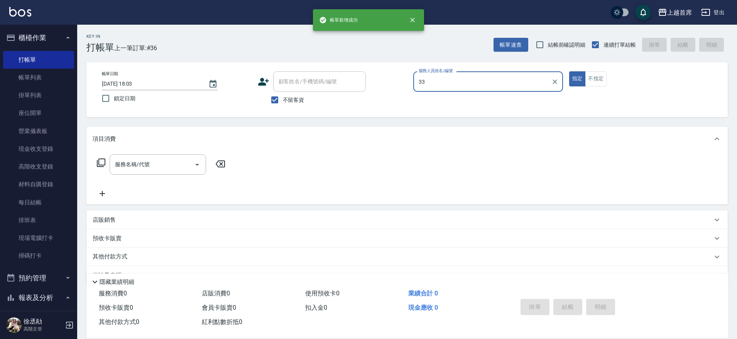
type input "33"
click at [569, 71] on button "指定" at bounding box center [577, 78] width 17 height 15
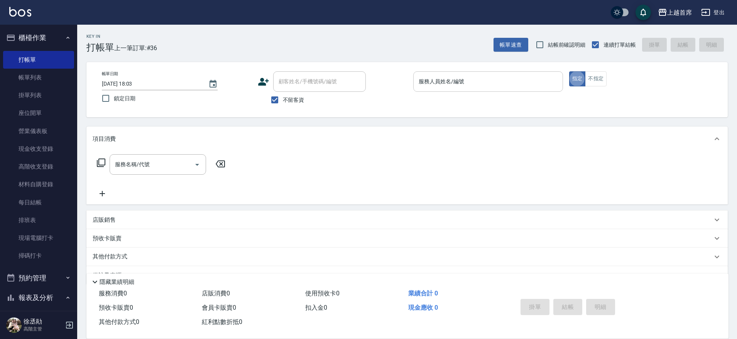
click at [468, 87] on input "服務人員姓名/編號" at bounding box center [488, 82] width 143 height 14
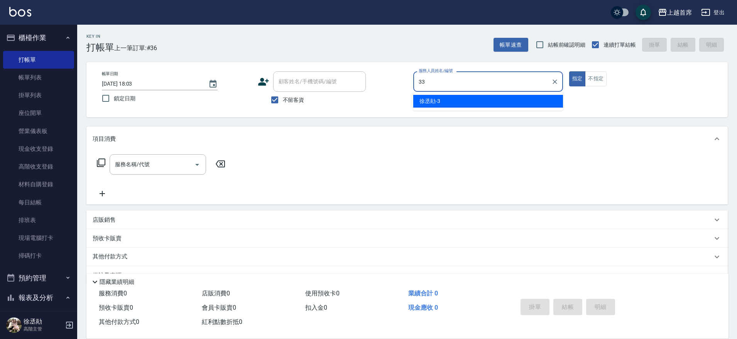
type input "33"
click at [569, 71] on button "指定" at bounding box center [577, 78] width 17 height 15
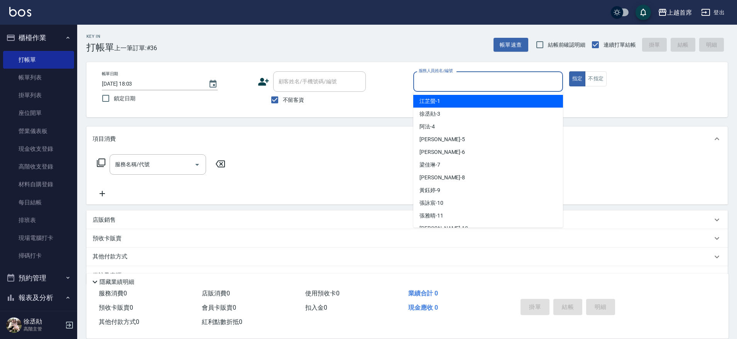
click at [469, 80] on input "服務人員姓名/編號" at bounding box center [488, 82] width 143 height 14
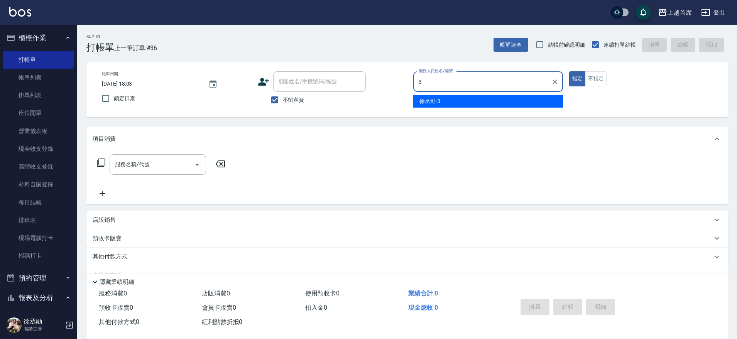
type input "[PERSON_NAME]-3"
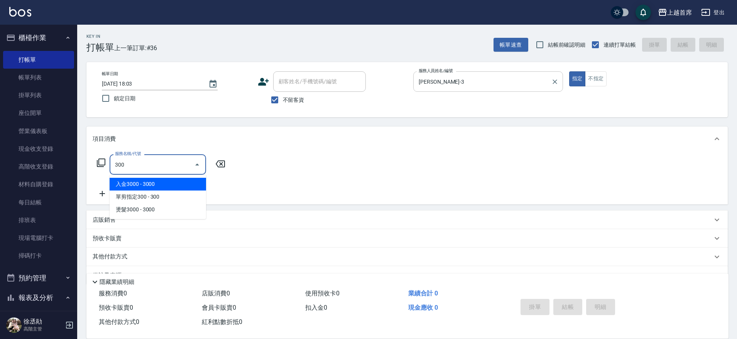
type input "入金3000(803)"
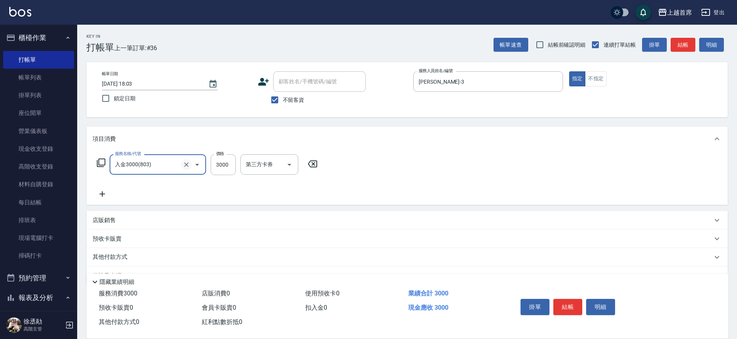
click at [187, 161] on icon "Clear" at bounding box center [187, 165] width 8 height 8
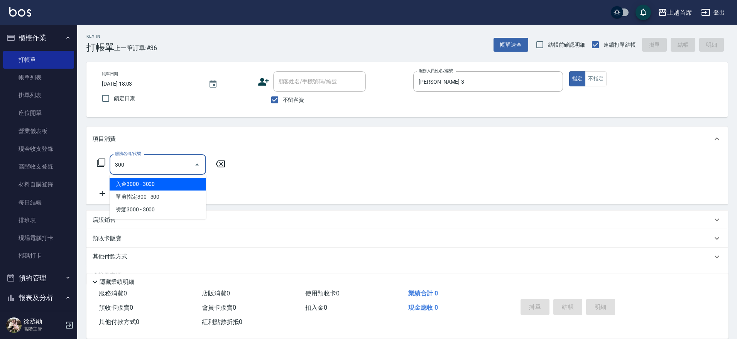
type input "入金3000(803)"
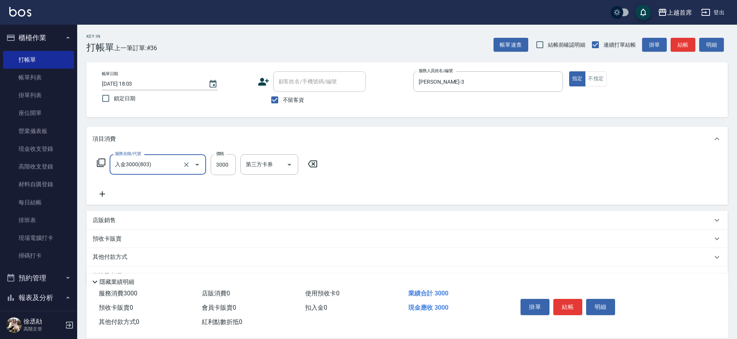
click at [188, 162] on icon "Clear" at bounding box center [187, 165] width 8 height 8
type input "單剪指定300(2300)"
type input "350"
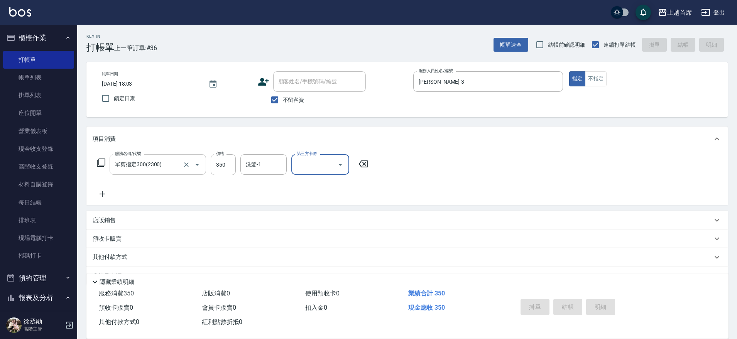
type input "[DATE] 18:04"
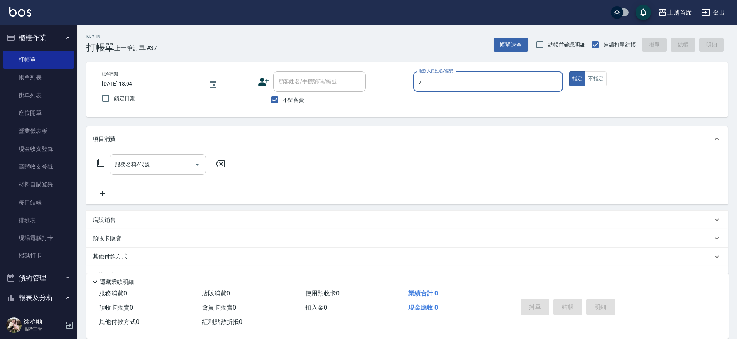
type input "[PERSON_NAME]-7"
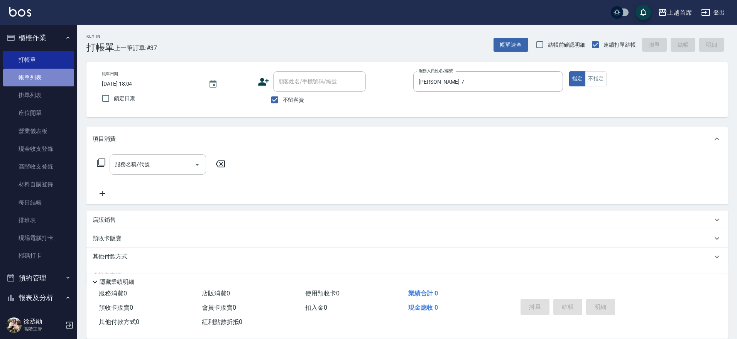
click at [56, 80] on link "帳單列表" at bounding box center [38, 78] width 71 height 18
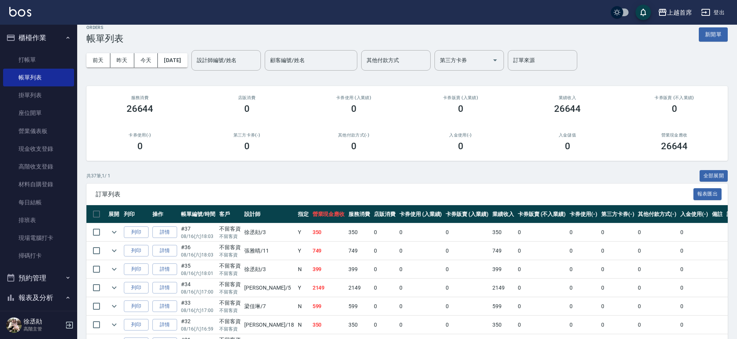
scroll to position [16, 0]
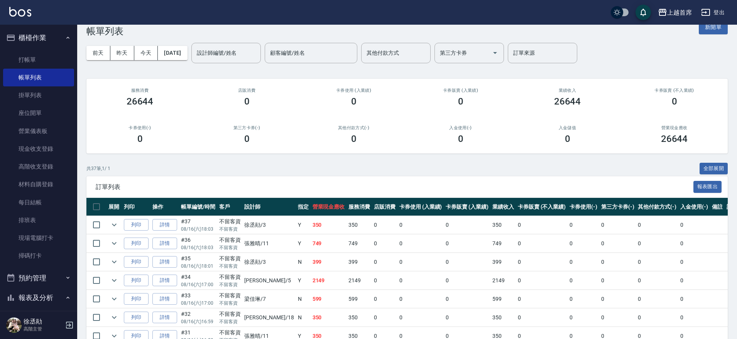
drag, startPoint x: 256, startPoint y: 276, endPoint x: 254, endPoint y: 294, distance: 17.8
click at [35, 56] on link "打帳單" at bounding box center [38, 60] width 71 height 18
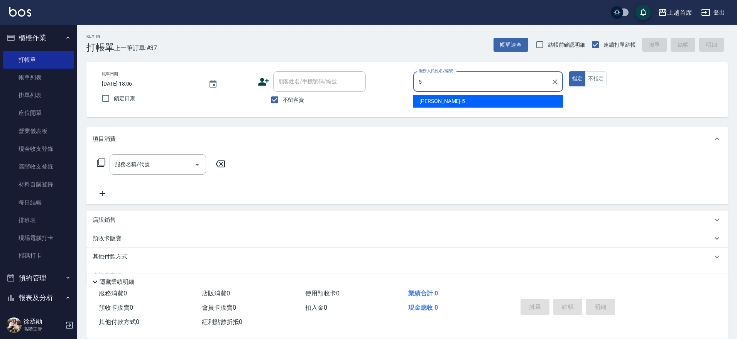
type input "[PERSON_NAME]-5"
type button "true"
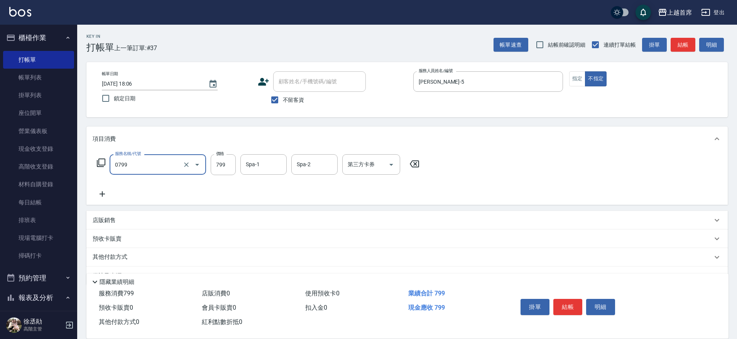
type input "精油799(0799)"
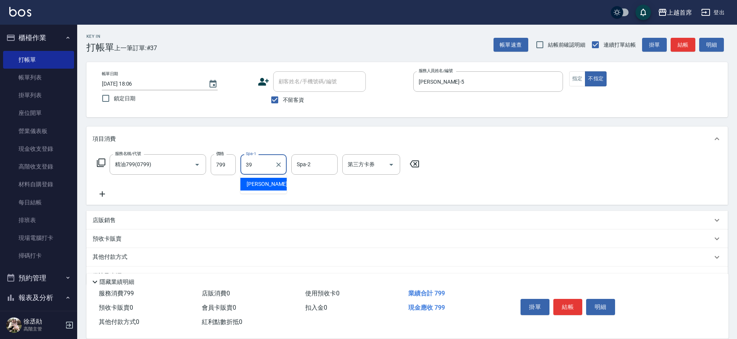
type input "[PERSON_NAME]-39"
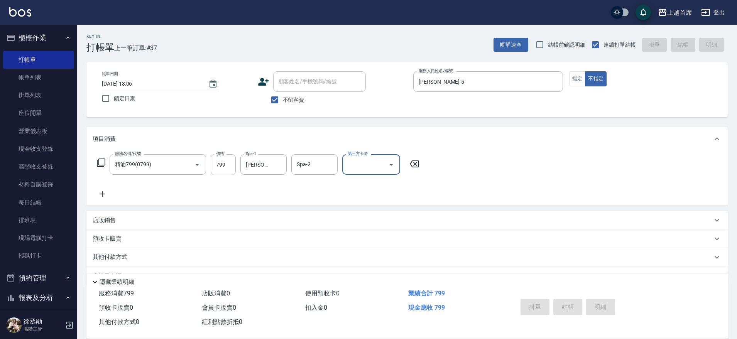
type input "[DATE] 18:07"
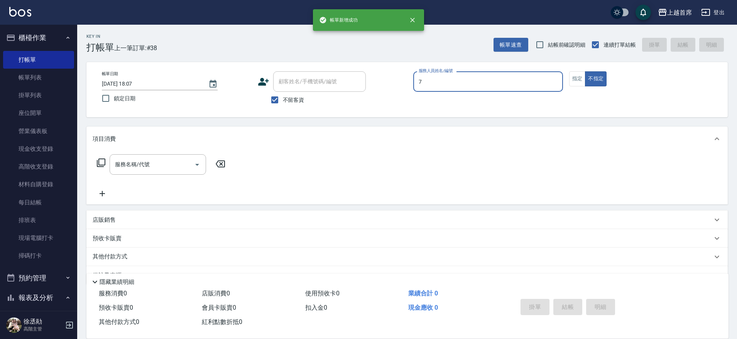
type input "[PERSON_NAME]-7"
type button "false"
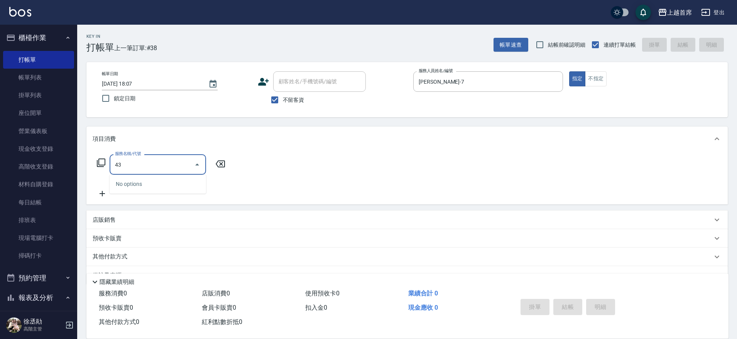
type input "4"
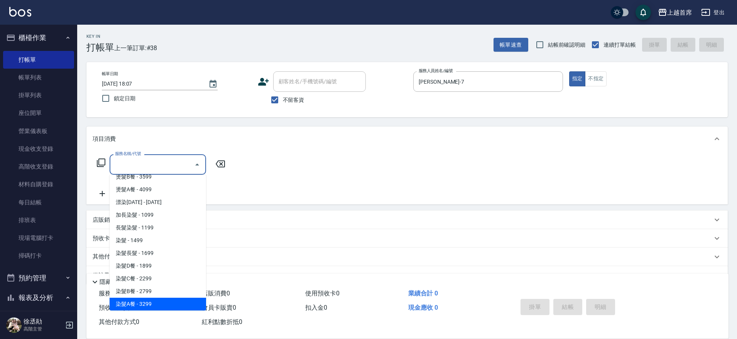
scroll to position [729, 0]
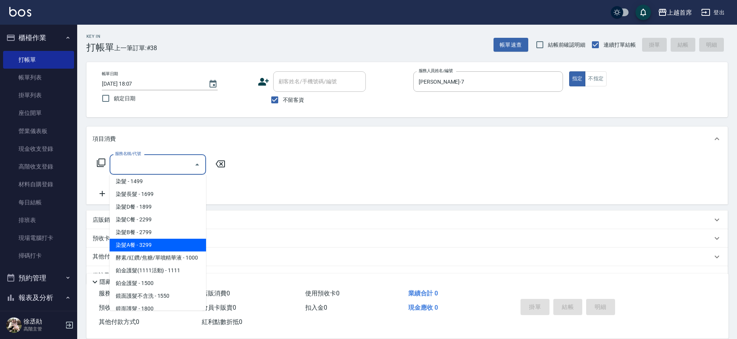
type input "染髮A餐(43299)"
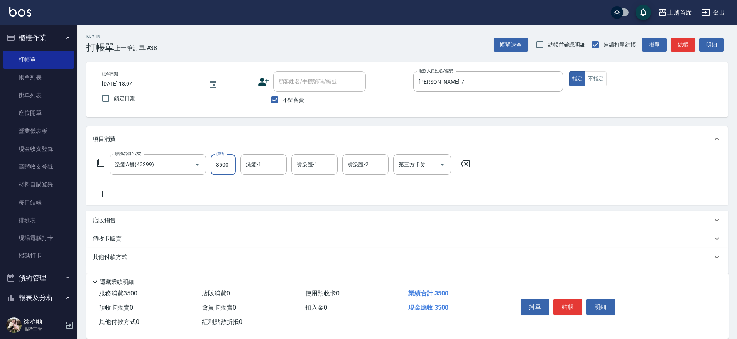
type input "3500"
type input "3399"
click at [306, 168] on input "燙染謢-1" at bounding box center [314, 165] width 39 height 14
type input "[PERSON_NAME]-39"
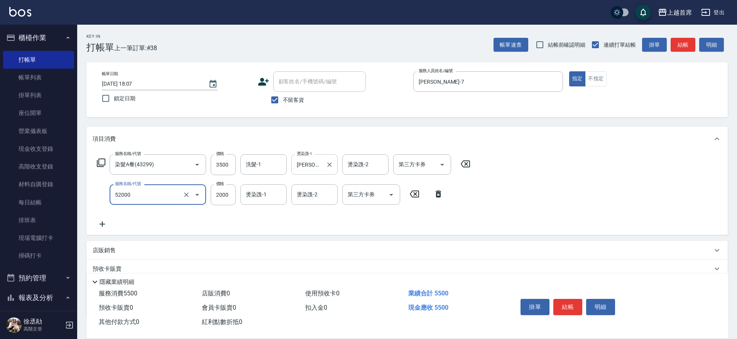
type input "黑耀光護髮(52000)"
type input "4480"
click at [270, 166] on input "洗髮-1" at bounding box center [263, 165] width 39 height 14
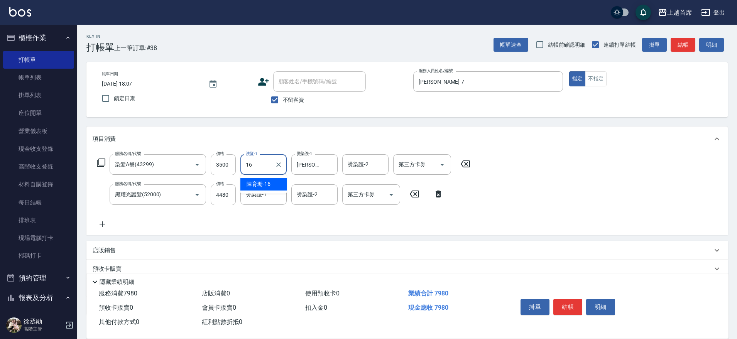
type input "[PERSON_NAME]-16"
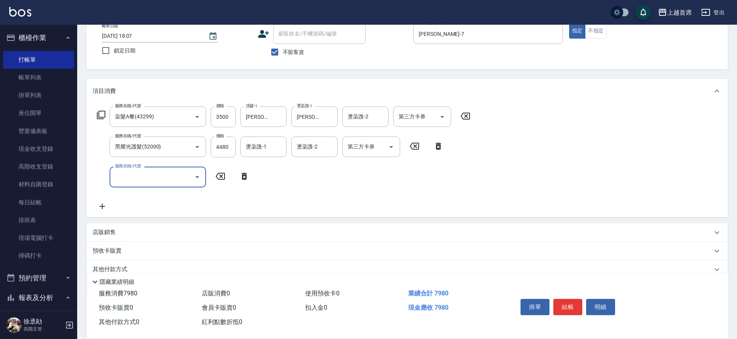
scroll to position [80, 0]
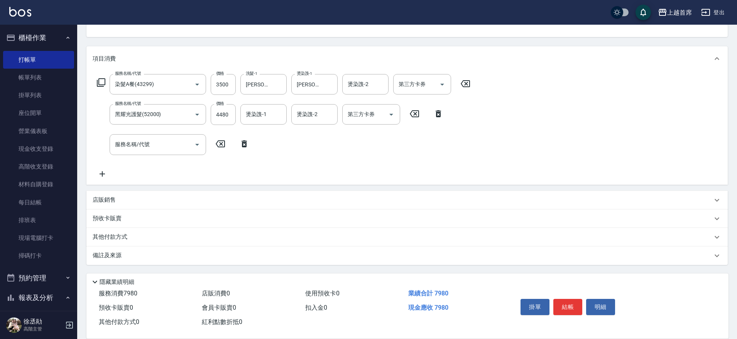
click at [127, 223] on div "預收卡販賣" at bounding box center [407, 219] width 642 height 19
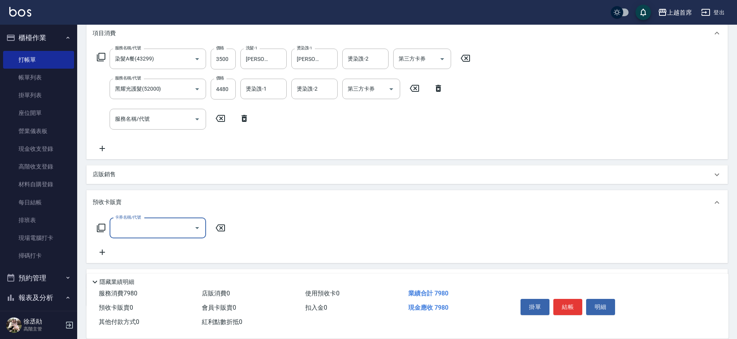
scroll to position [129, 0]
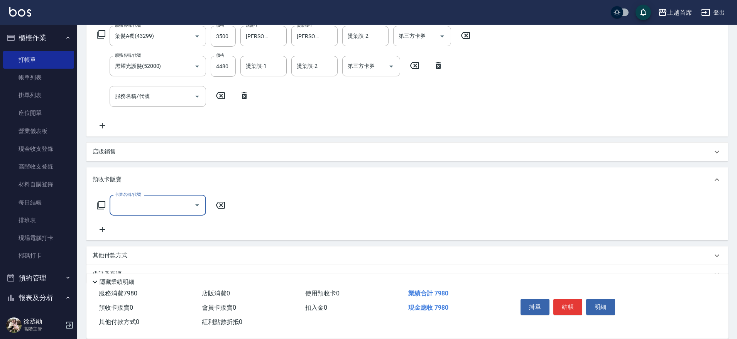
click at [148, 199] on input "卡券名稱/代號" at bounding box center [152, 206] width 78 height 14
click at [284, 171] on div "預收卡販賣" at bounding box center [407, 180] width 642 height 25
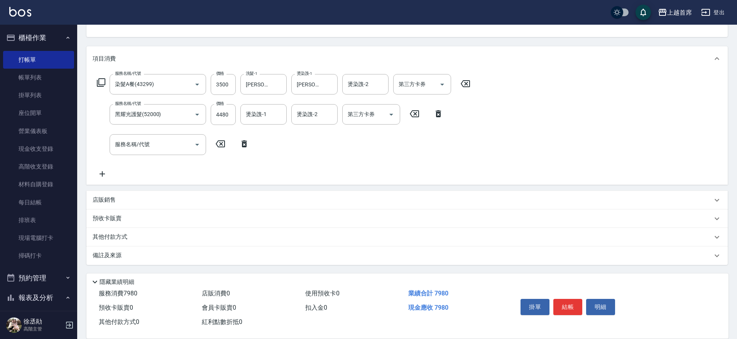
scroll to position [80, 0]
click at [136, 196] on div "店販銷售" at bounding box center [403, 200] width 620 height 8
click at [130, 227] on input "服務人員姓名/編號" at bounding box center [121, 229] width 51 height 14
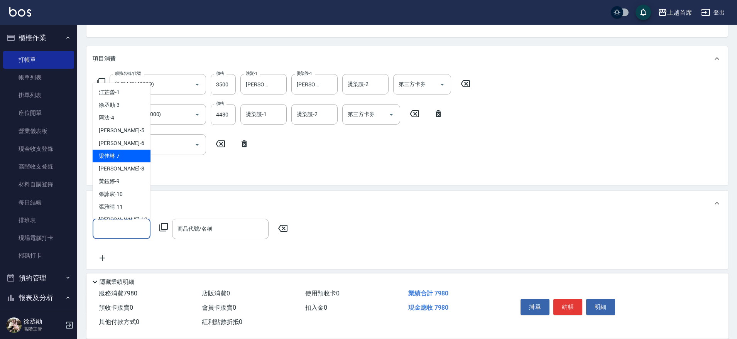
click at [138, 156] on div "[PERSON_NAME]-7" at bounding box center [122, 156] width 58 height 13
type input "[PERSON_NAME]-7"
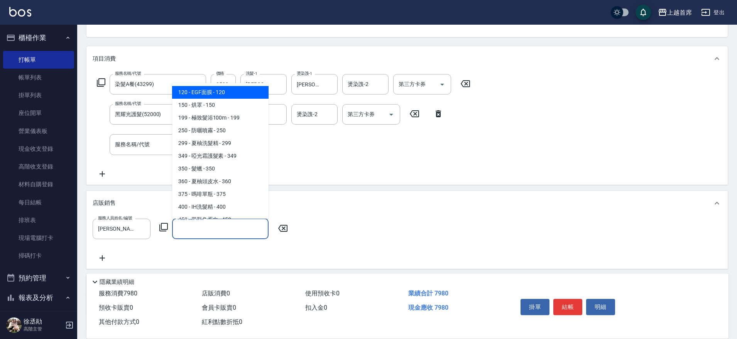
click at [203, 224] on input "商品代號/名稱" at bounding box center [221, 229] width 90 height 14
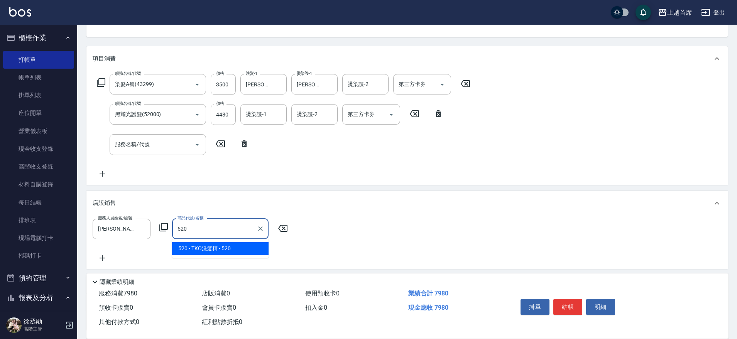
type input "TKO洗髮精"
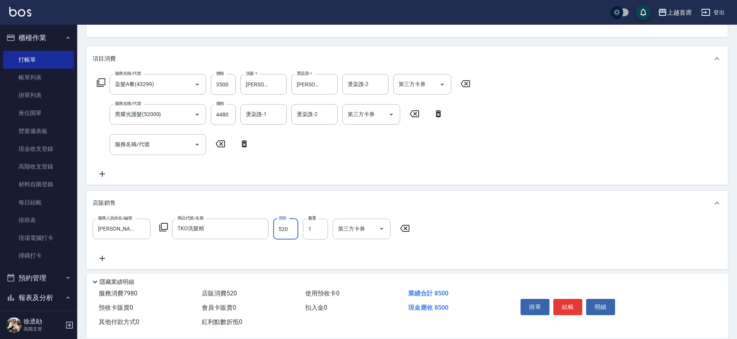
click at [288, 235] on input "520" at bounding box center [285, 229] width 25 height 21
type input "416"
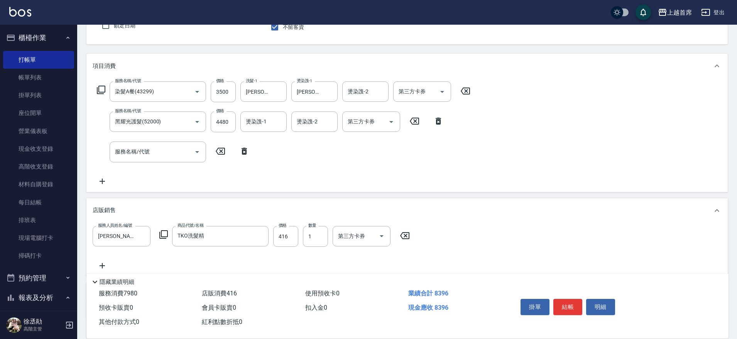
drag, startPoint x: 379, startPoint y: 176, endPoint x: 376, endPoint y: 164, distance: 12.6
click at [225, 127] on input "4480" at bounding box center [223, 123] width 25 height 21
type input "1480"
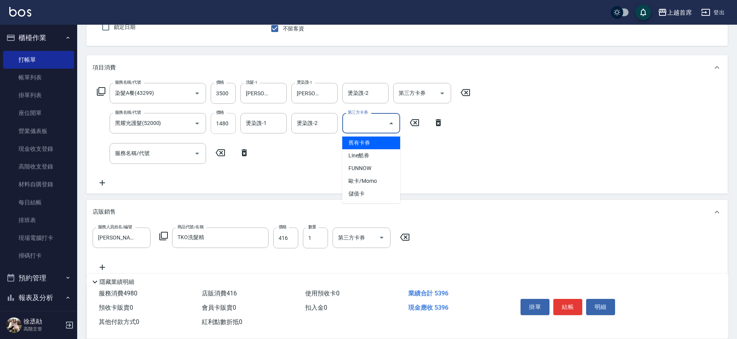
type input "舊有卡券"
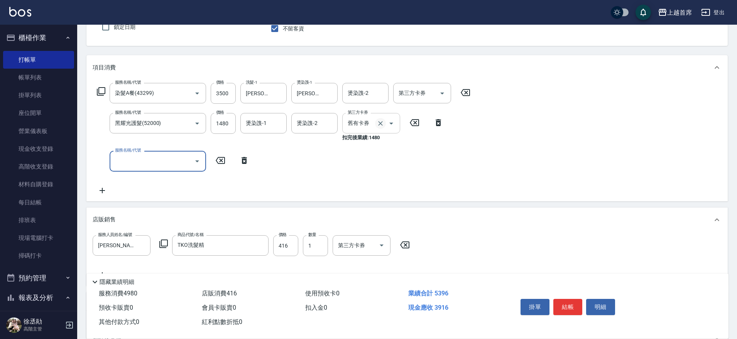
click at [378, 121] on icon "Clear" at bounding box center [381, 124] width 8 height 8
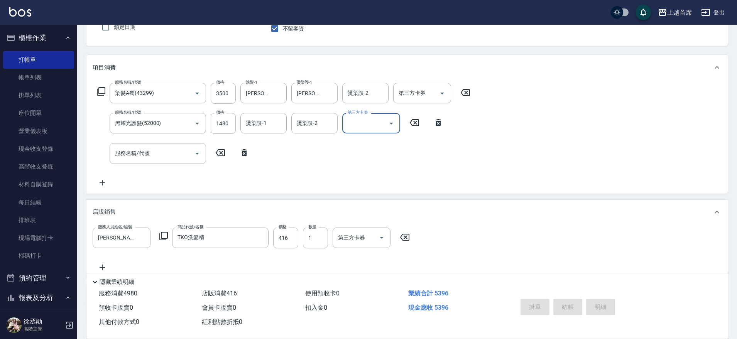
type input "[DATE] 18:08"
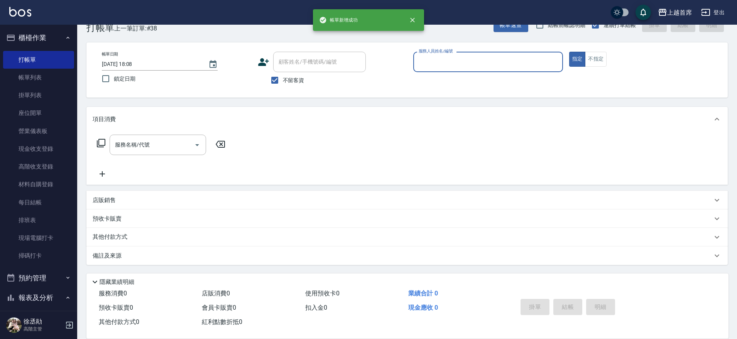
scroll to position [20, 0]
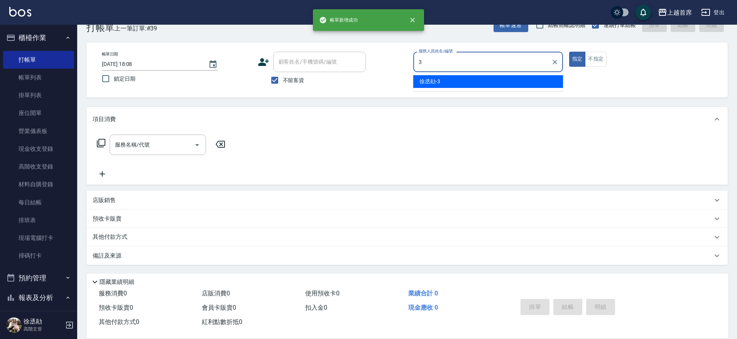
type input "[PERSON_NAME]-3"
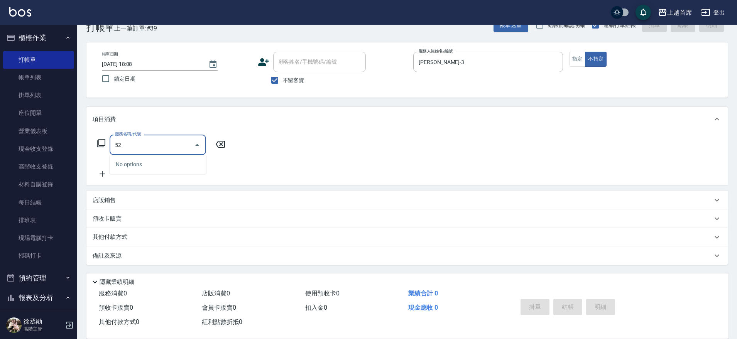
type input "5"
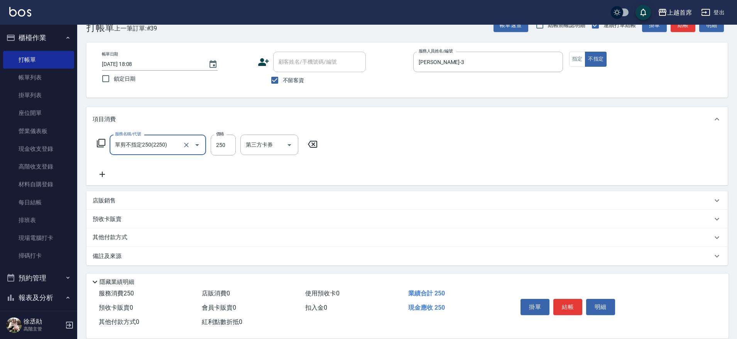
type input "單剪不指定250(2250)"
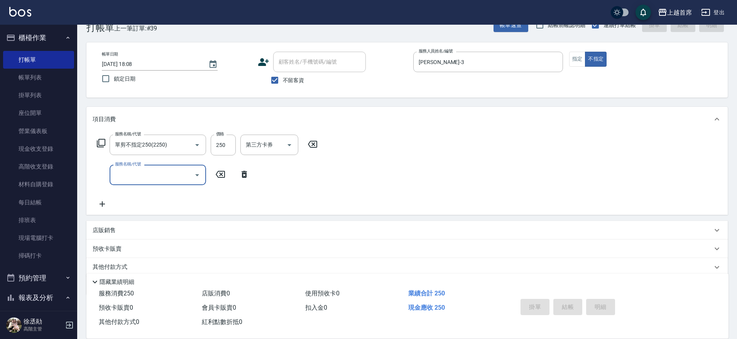
type input "[DATE] 18:09"
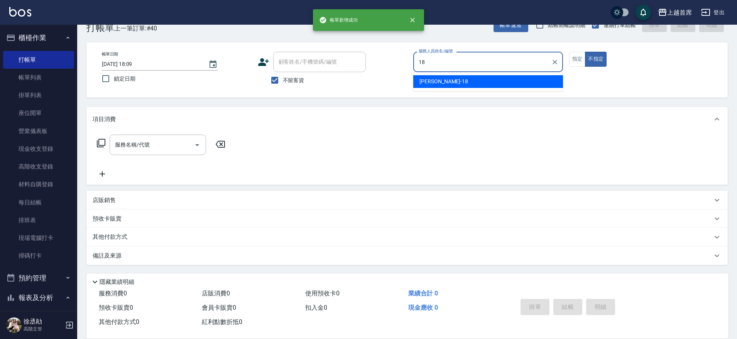
type input "Linda-18"
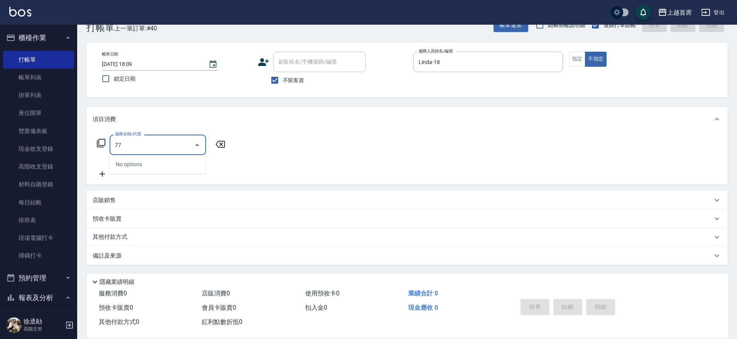
type input "7"
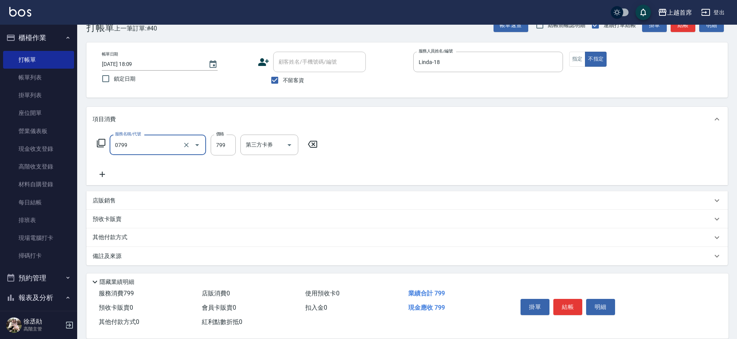
type input "精油799(0799)"
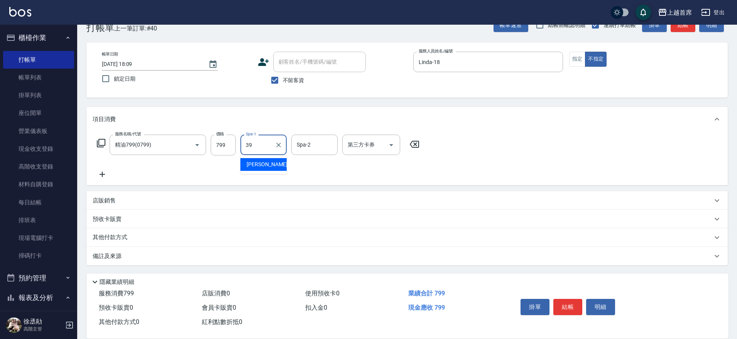
type input "[PERSON_NAME]-39"
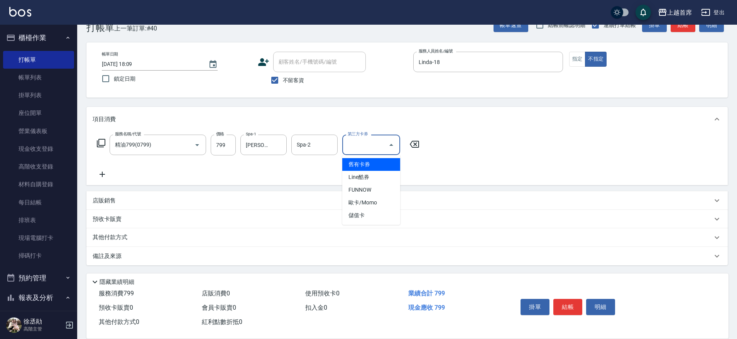
type input "舊有卡券"
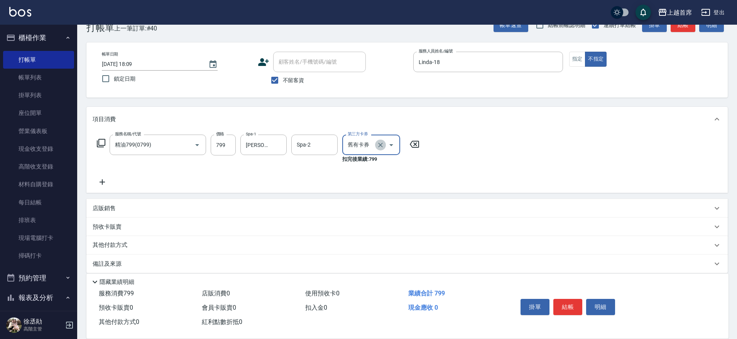
click at [382, 144] on icon "Clear" at bounding box center [380, 145] width 5 height 5
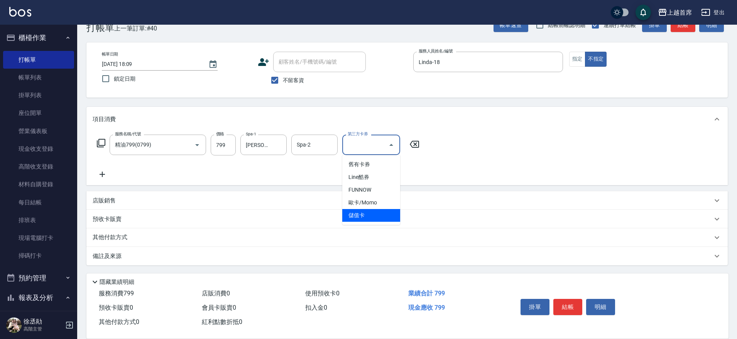
type input "儲值卡"
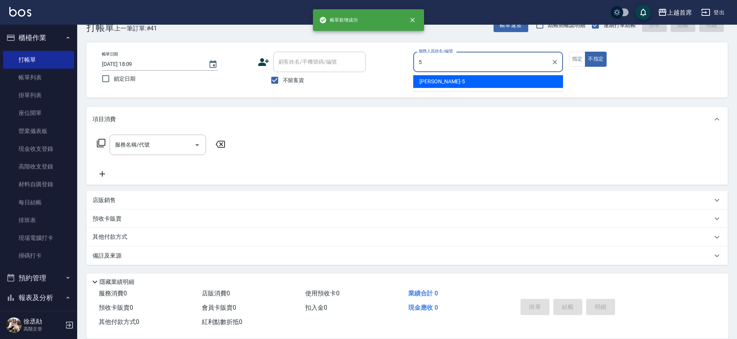
type input "[PERSON_NAME]-5"
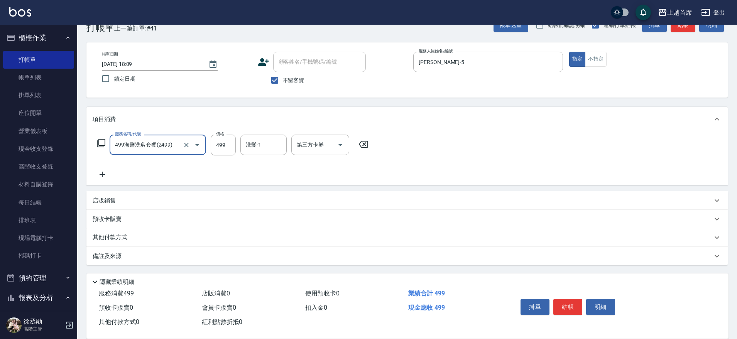
type input "499海鹽洗剪套餐(2499)"
type input "777"
click at [270, 138] on input "洗髮-1" at bounding box center [263, 145] width 39 height 14
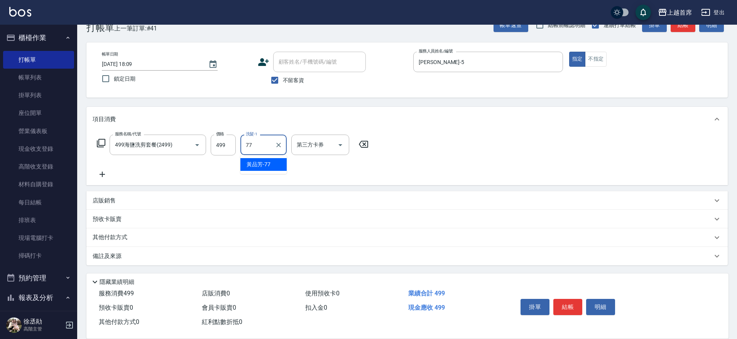
type input "[PERSON_NAME]-77"
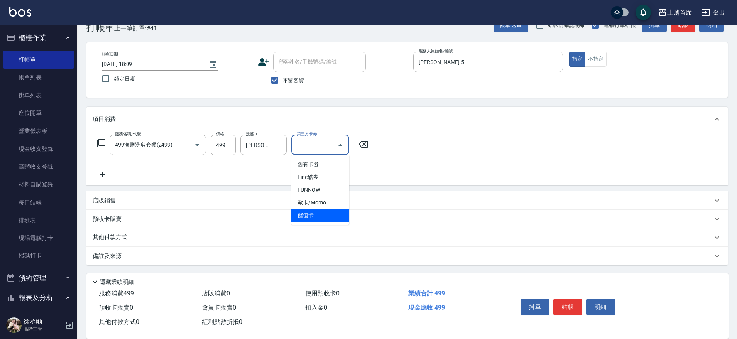
type input "儲值卡"
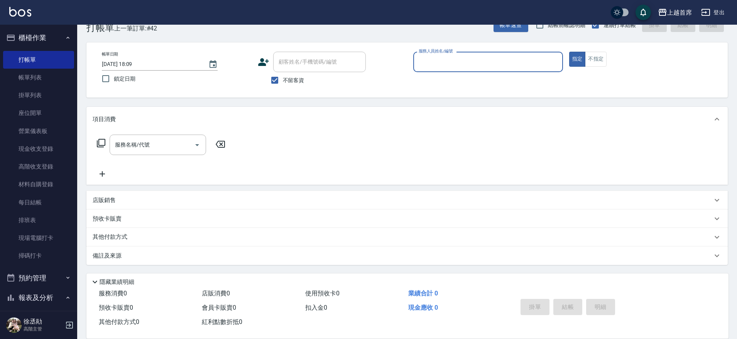
click at [56, 42] on button "櫃檯作業" at bounding box center [38, 38] width 71 height 20
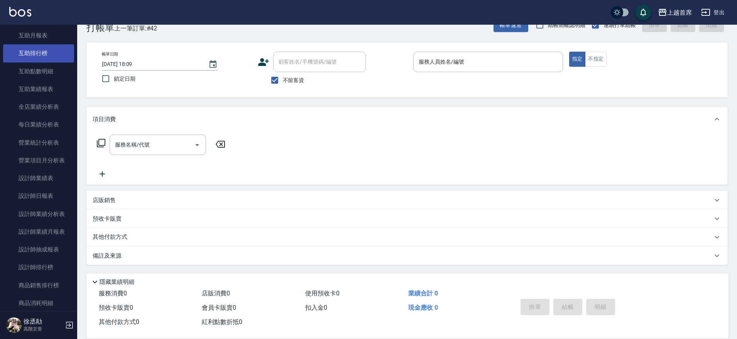
scroll to position [193, 0]
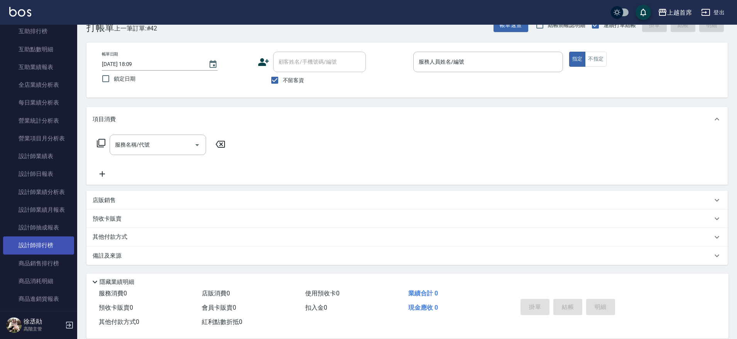
click at [39, 244] on link "設計師排行榜" at bounding box center [38, 246] width 71 height 18
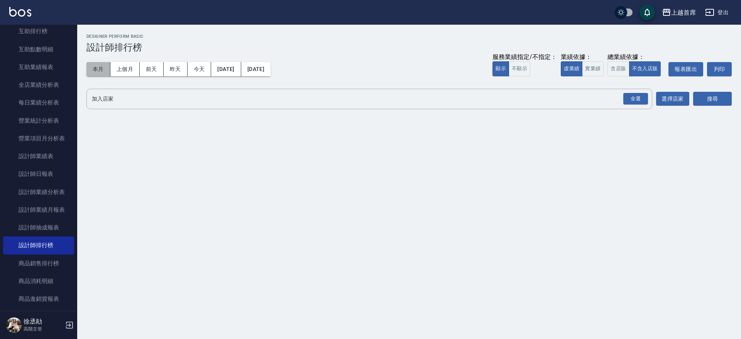
click at [91, 69] on button "本月" at bounding box center [98, 69] width 24 height 14
click at [585, 74] on button "實業績" at bounding box center [593, 68] width 22 height 15
click at [636, 97] on div "全選" at bounding box center [635, 99] width 25 height 12
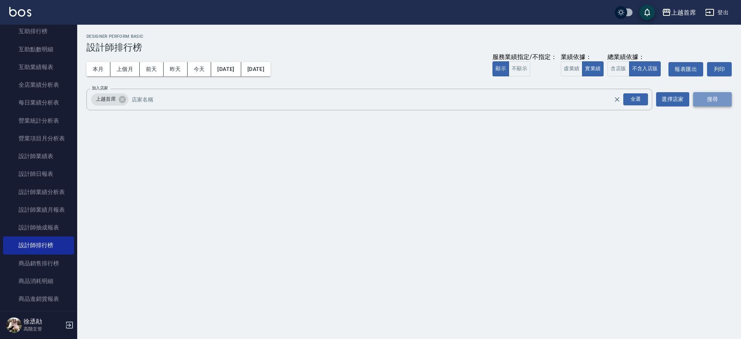
click at [728, 102] on button "搜尋" at bounding box center [712, 99] width 39 height 14
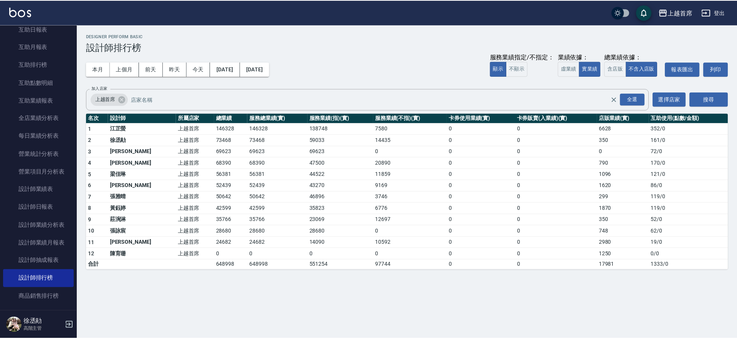
scroll to position [145, 0]
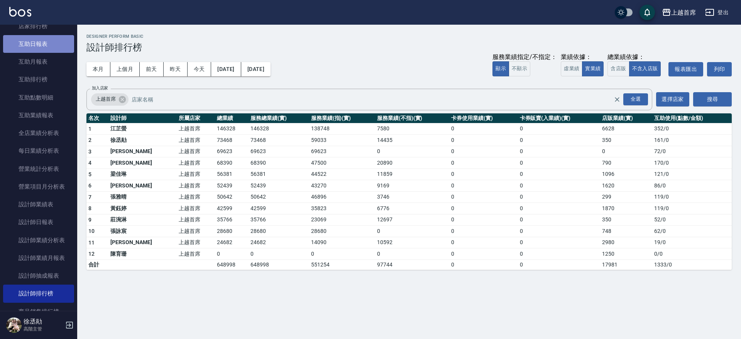
click at [46, 41] on link "互助日報表" at bounding box center [38, 44] width 71 height 18
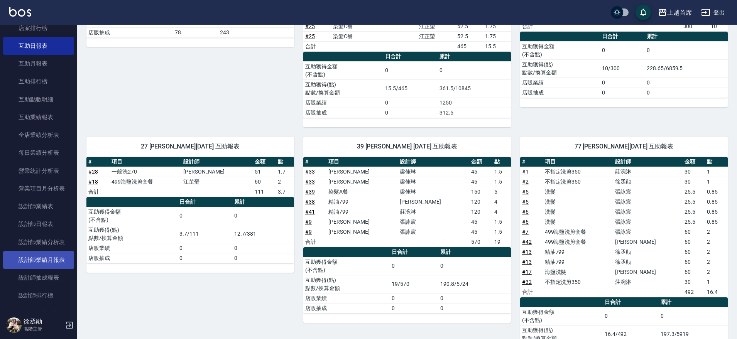
scroll to position [145, 0]
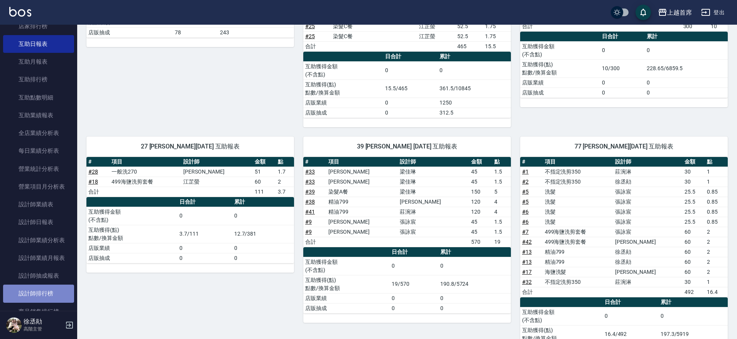
click at [51, 288] on link "設計師排行榜" at bounding box center [38, 294] width 71 height 18
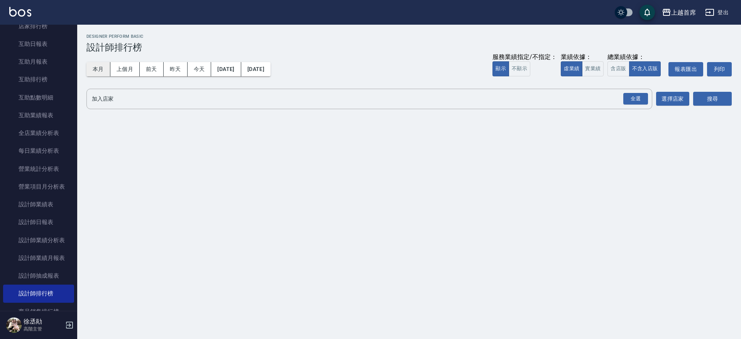
click at [100, 68] on button "本月" at bounding box center [98, 69] width 24 height 14
drag, startPoint x: 631, startPoint y: 98, endPoint x: 719, endPoint y: 103, distance: 87.7
click at [633, 98] on div "全選" at bounding box center [635, 99] width 25 height 12
click at [724, 97] on button "搜尋" at bounding box center [712, 99] width 39 height 14
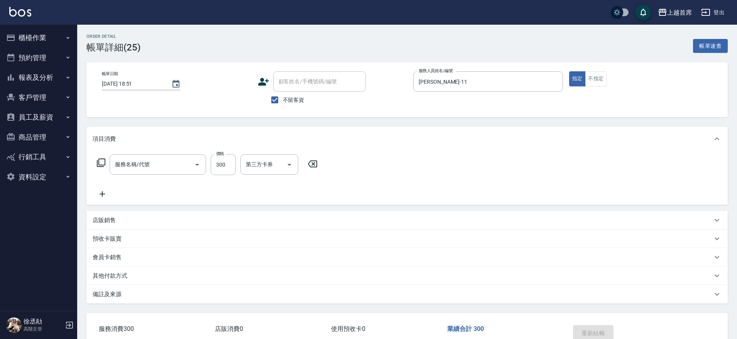
type input "[DATE] 18:51"
checkbox input "true"
type input "[PERSON_NAME]-11"
type input "洗髮(1300)"
click at [278, 165] on icon "Clear" at bounding box center [279, 165] width 8 height 8
